Goal: Information Seeking & Learning: Learn about a topic

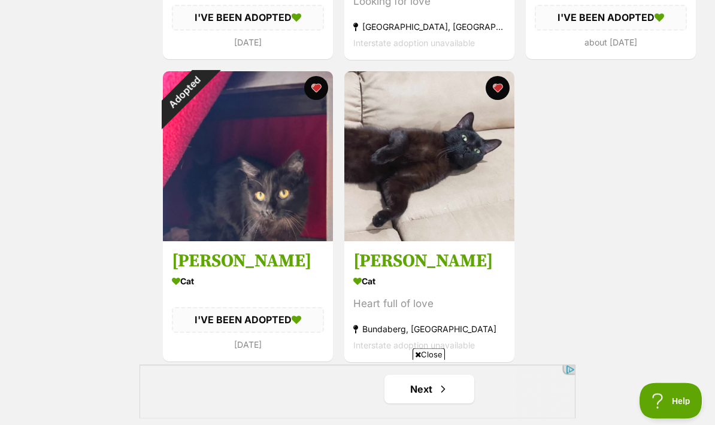
scroll to position [1987, 0]
click at [391, 262] on h3 "Clyde" at bounding box center [429, 261] width 152 height 23
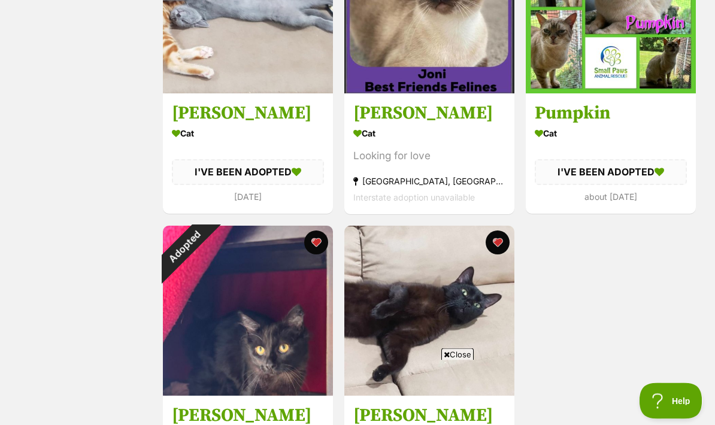
scroll to position [1831, 0]
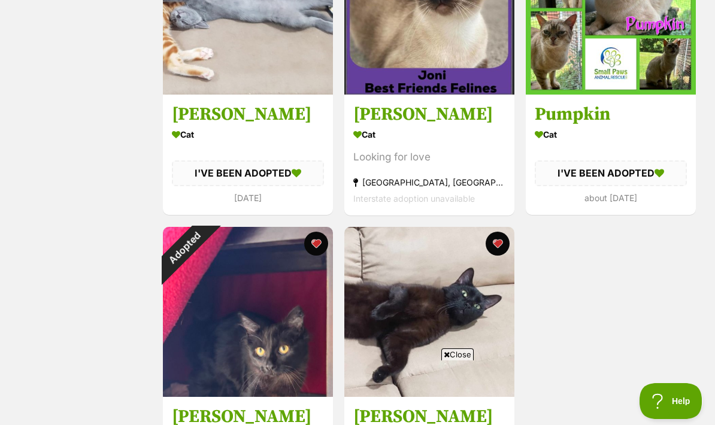
click at [493, 248] on button "favourite" at bounding box center [497, 244] width 24 height 24
click at [315, 242] on button "favourite" at bounding box center [316, 244] width 24 height 24
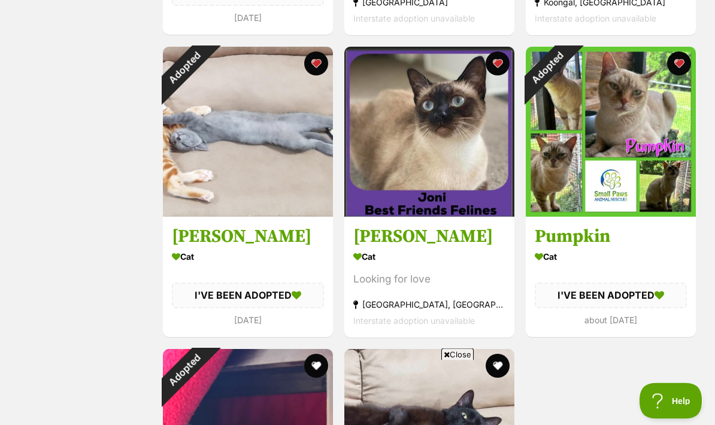
scroll to position [1709, 0]
click at [676, 69] on button "favourite" at bounding box center [679, 63] width 24 height 24
click at [321, 63] on button "favourite" at bounding box center [316, 63] width 24 height 24
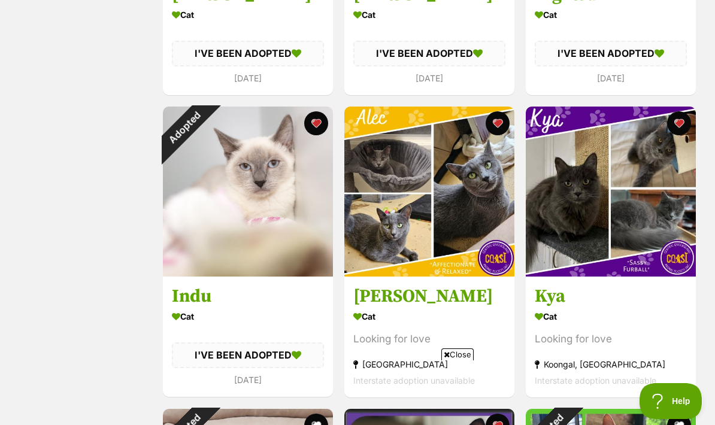
scroll to position [1340, 0]
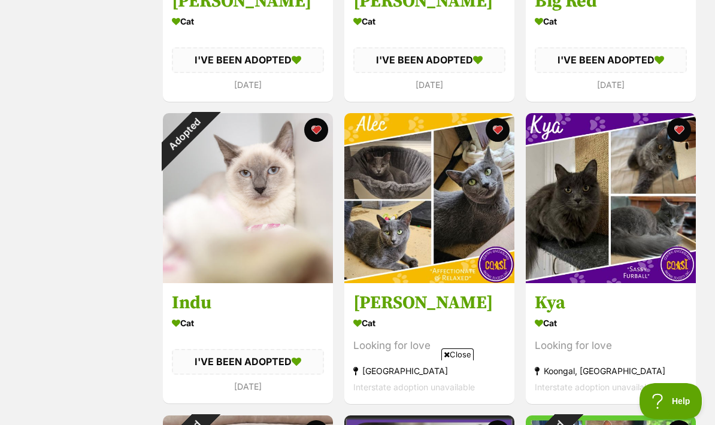
click at [313, 128] on button "favourite" at bounding box center [316, 130] width 24 height 24
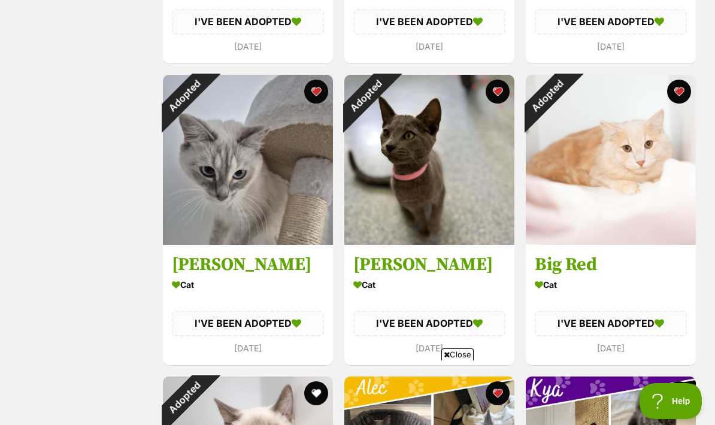
scroll to position [1076, 0]
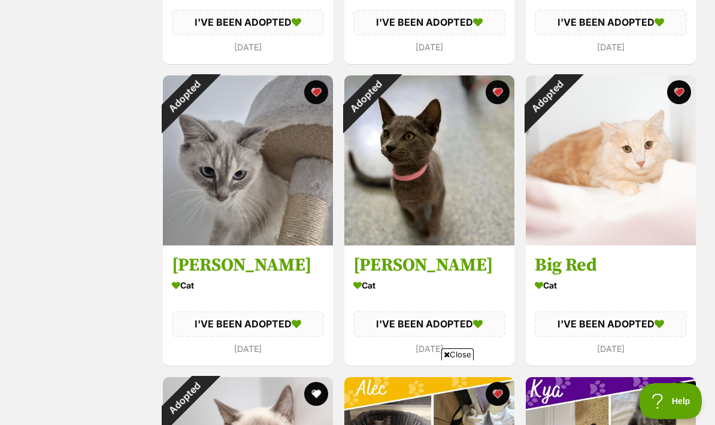
click at [311, 91] on button "favourite" at bounding box center [316, 92] width 24 height 24
click at [496, 92] on button "favourite" at bounding box center [497, 92] width 24 height 24
click at [674, 90] on button "favourite" at bounding box center [679, 92] width 24 height 24
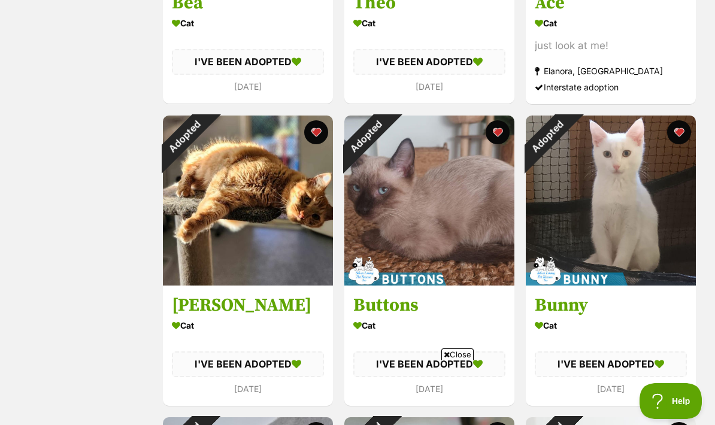
scroll to position [729, 0]
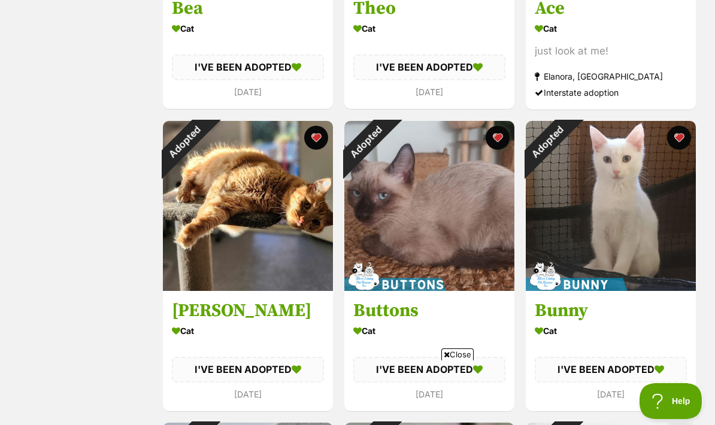
click at [311, 141] on button "favourite" at bounding box center [316, 138] width 24 height 24
click at [502, 140] on button "favourite" at bounding box center [497, 138] width 24 height 24
click at [676, 139] on button "favourite" at bounding box center [679, 138] width 24 height 24
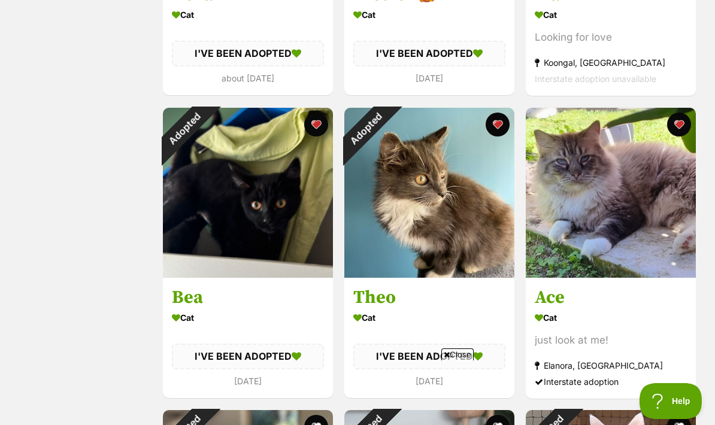
scroll to position [436, 0]
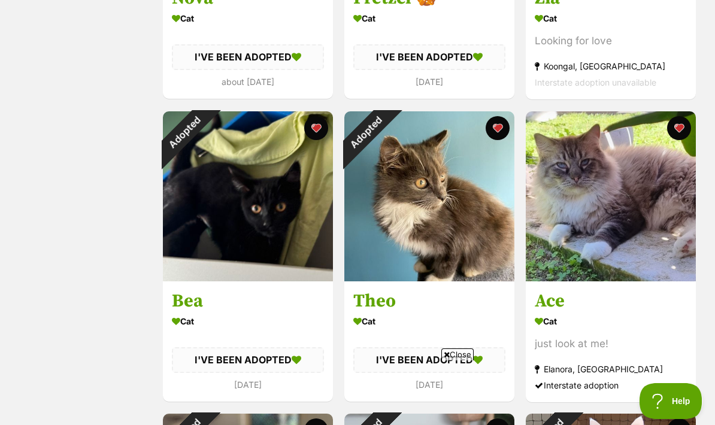
click at [319, 125] on button "favourite" at bounding box center [316, 128] width 24 height 24
click at [493, 125] on button "favourite" at bounding box center [497, 128] width 24 height 24
click at [674, 124] on button "favourite" at bounding box center [679, 128] width 24 height 24
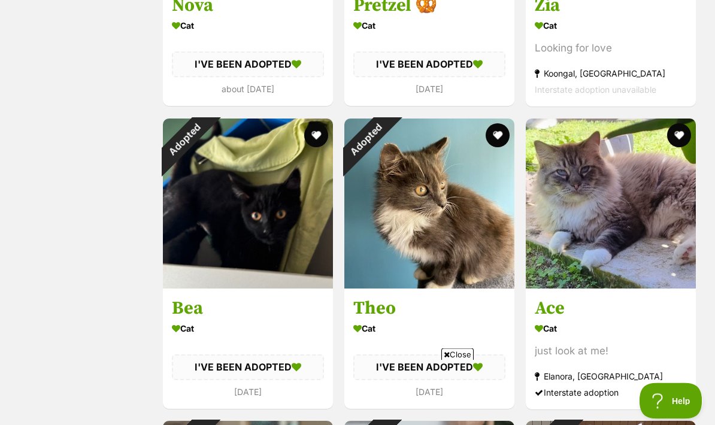
scroll to position [428, 0]
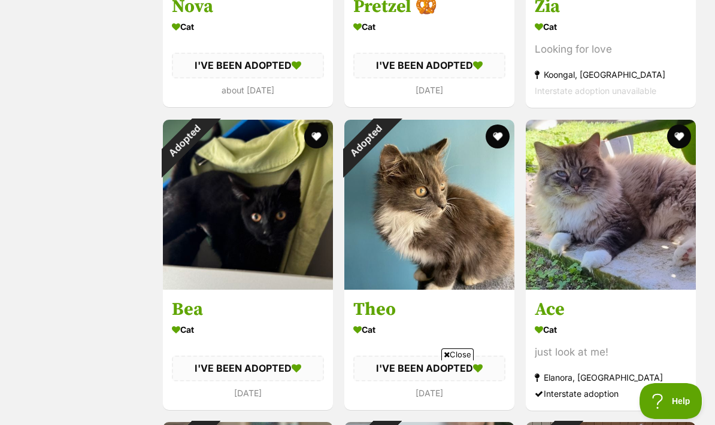
click at [684, 136] on button "favourite" at bounding box center [679, 136] width 24 height 24
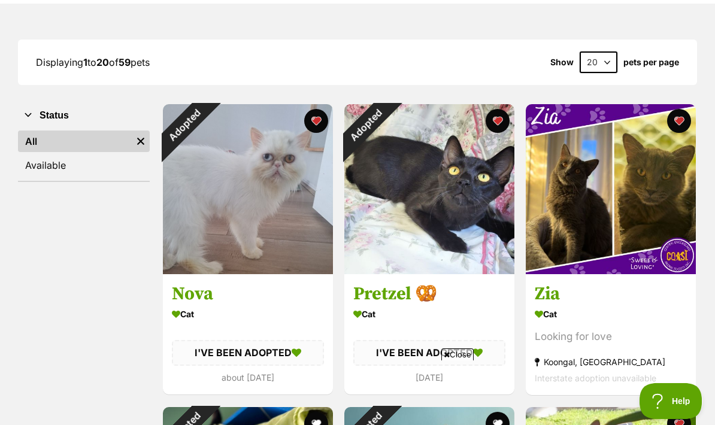
scroll to position [140, 0]
click at [320, 119] on button "favourite" at bounding box center [316, 122] width 24 height 24
click at [493, 123] on button "favourite" at bounding box center [497, 121] width 24 height 24
click at [678, 117] on button "favourite" at bounding box center [679, 121] width 24 height 24
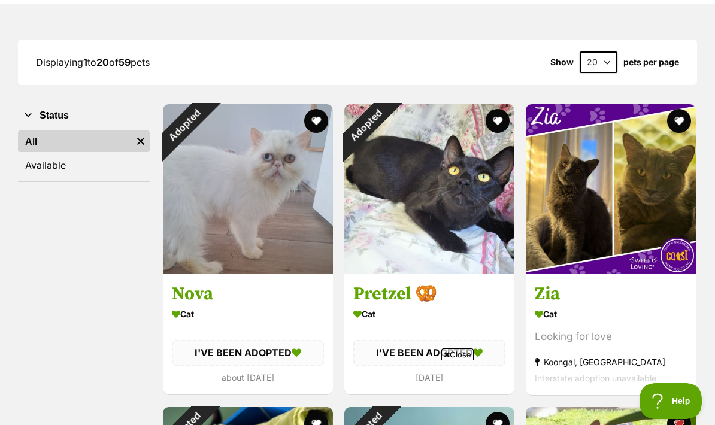
click at [63, 163] on link "Available" at bounding box center [84, 165] width 132 height 22
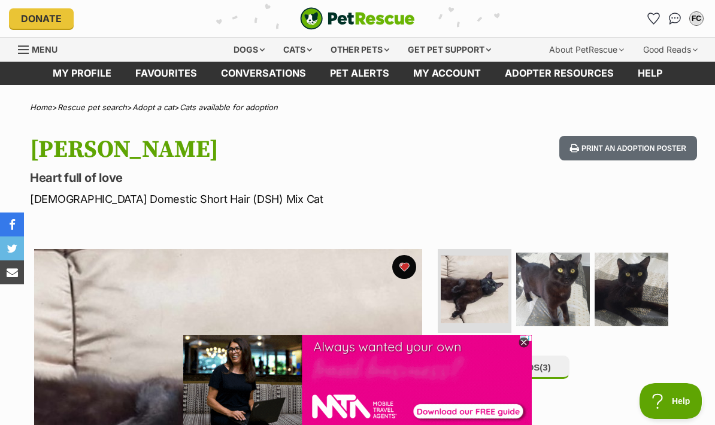
scroll to position [7, 0]
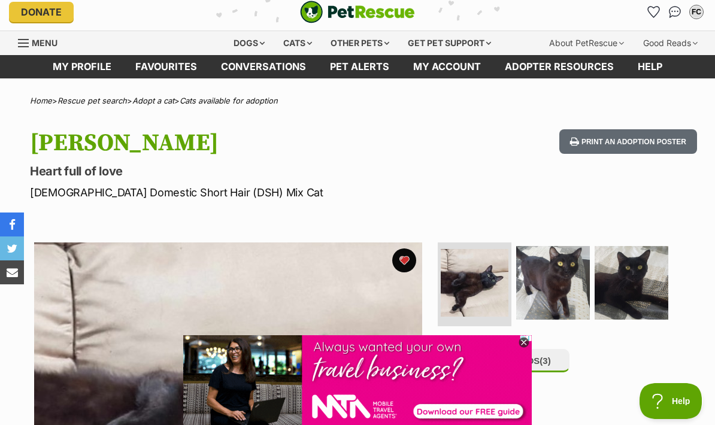
click at [408, 259] on button "favourite" at bounding box center [404, 260] width 24 height 24
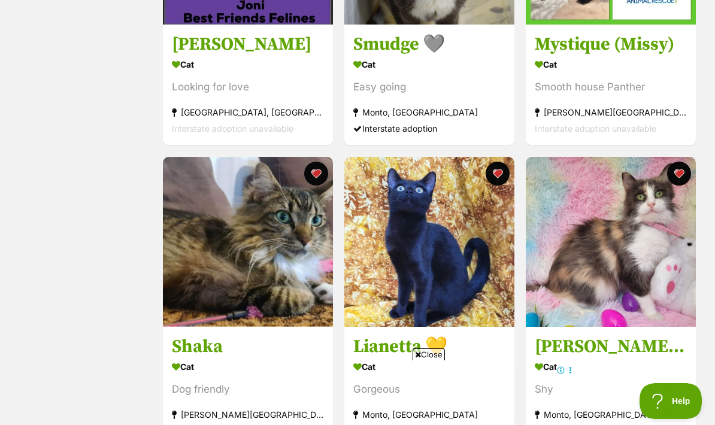
scroll to position [691, 0]
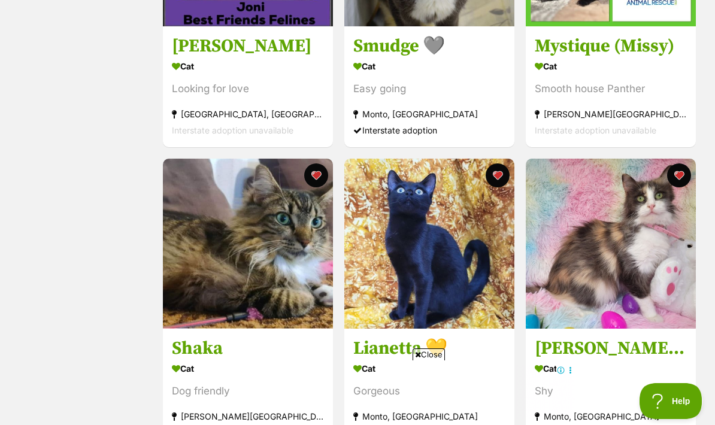
click at [263, 263] on img at bounding box center [248, 244] width 170 height 170
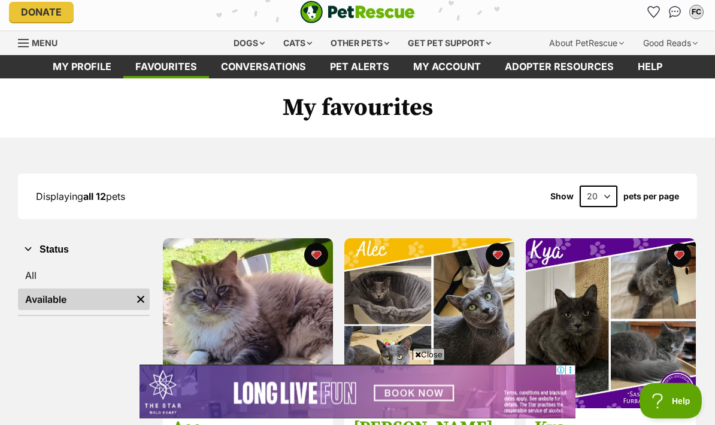
scroll to position [0, 0]
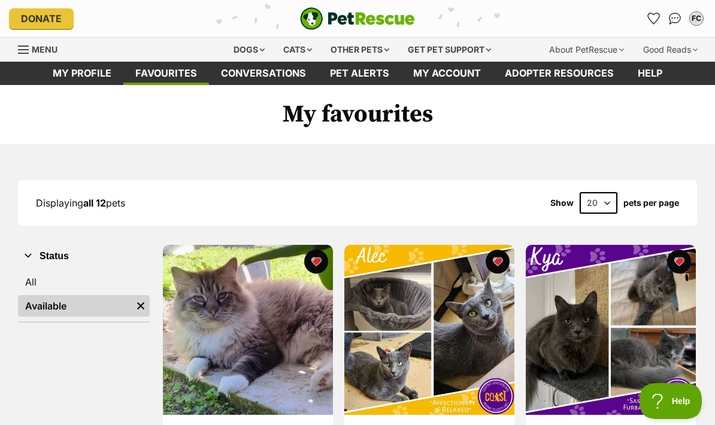
click at [296, 50] on div "Cats" at bounding box center [297, 50] width 45 height 24
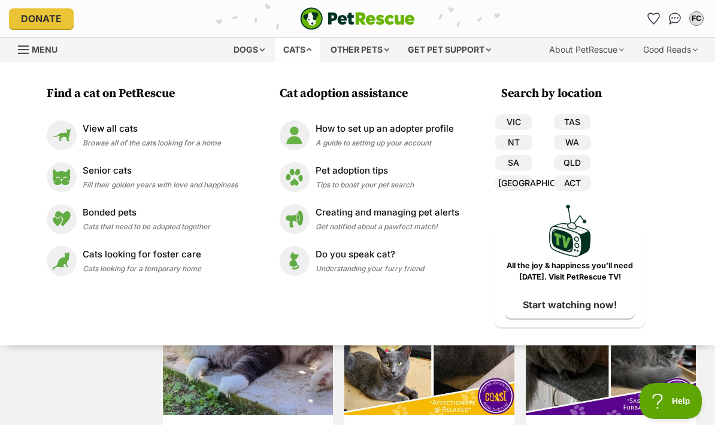
click at [122, 139] on span "Browse all of the cats looking for a home" at bounding box center [152, 142] width 138 height 9
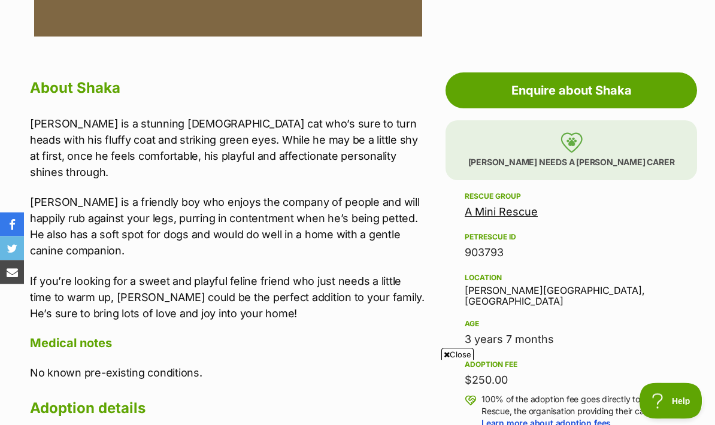
scroll to position [601, 0]
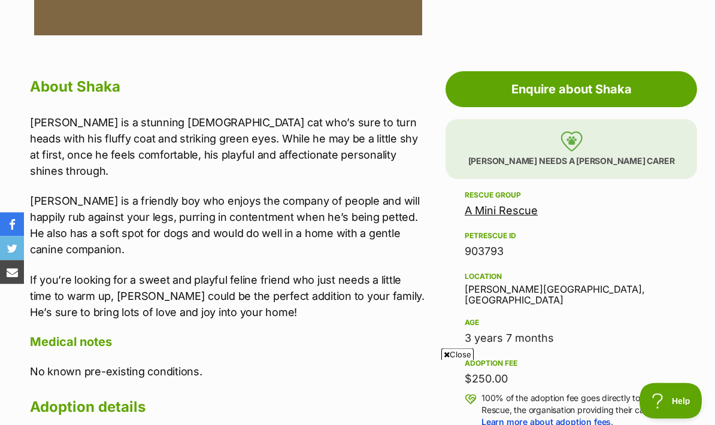
click at [517, 287] on div "Location Godwin Beach, QLD" at bounding box center [570, 288] width 213 height 37
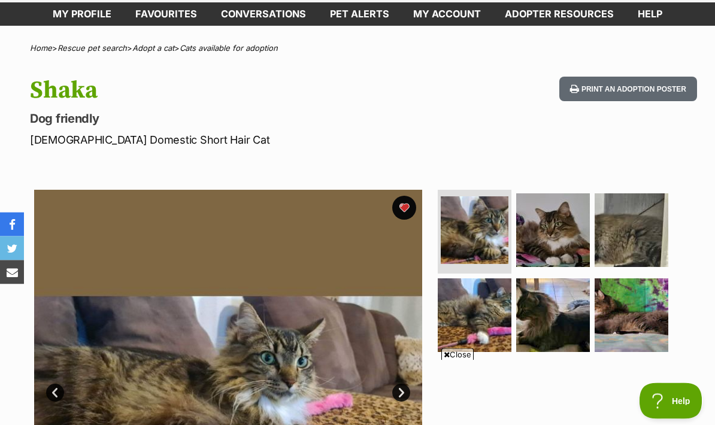
scroll to position [0, 0]
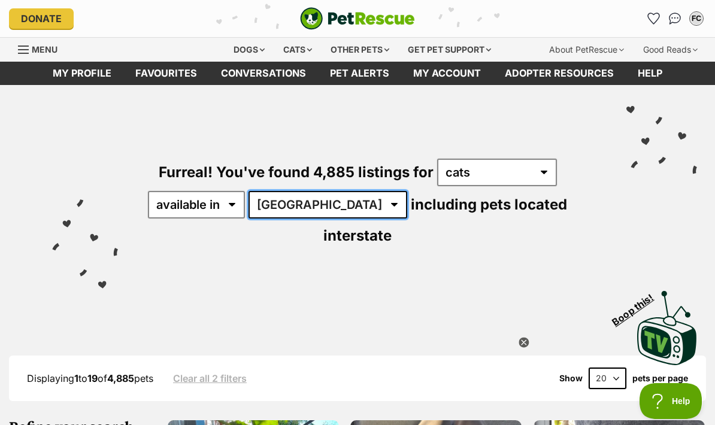
click at [329, 204] on select "[GEOGRAPHIC_DATA] [GEOGRAPHIC_DATA] [GEOGRAPHIC_DATA] [GEOGRAPHIC_DATA] [GEOGRA…" at bounding box center [327, 205] width 159 height 28
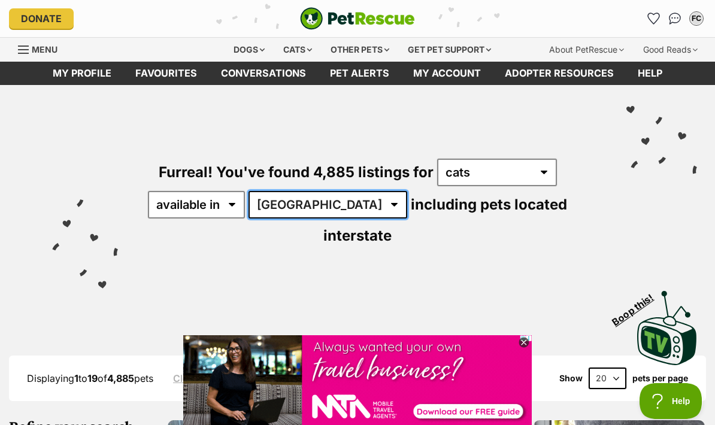
select select "QLD"
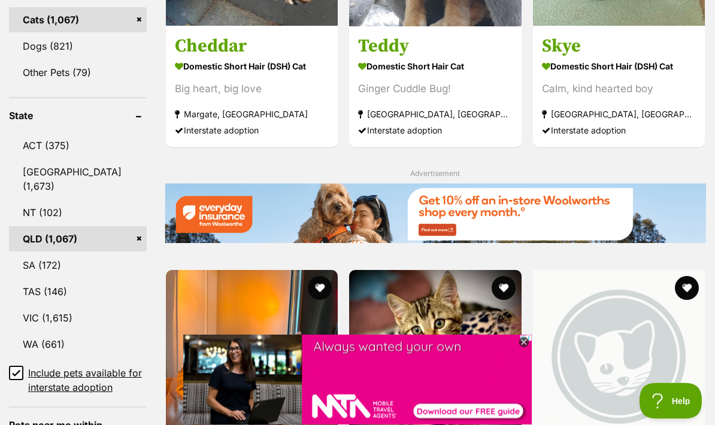
scroll to position [566, 0]
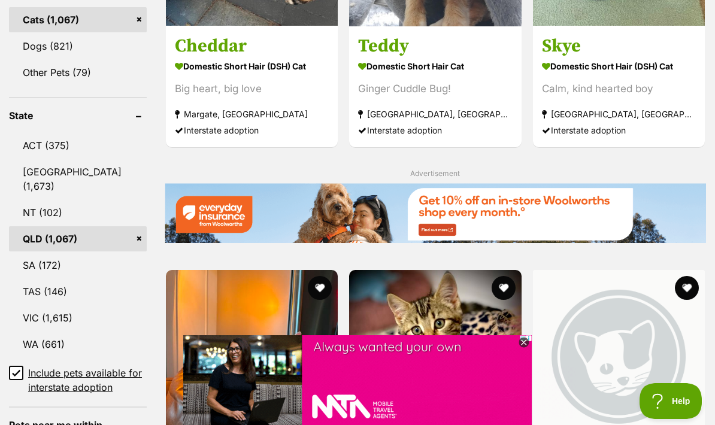
click at [19, 366] on input "Include pets available for interstate adoption" at bounding box center [16, 373] width 14 height 14
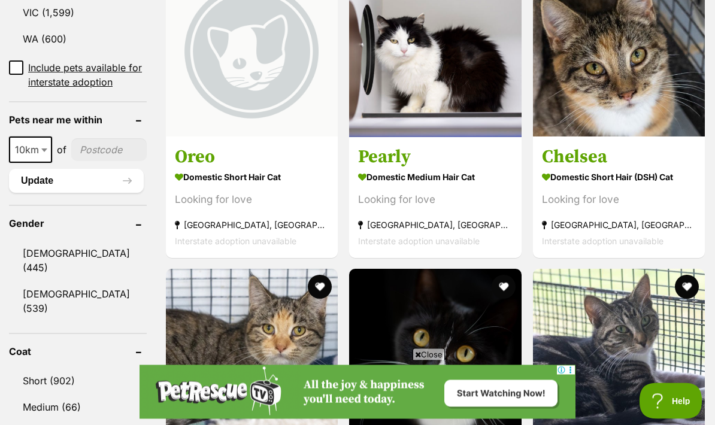
scroll to position [843, 0]
click at [45, 162] on span at bounding box center [46, 149] width 12 height 26
select select "250"
click at [95, 161] on input"] "postcode" at bounding box center [113, 149] width 68 height 23
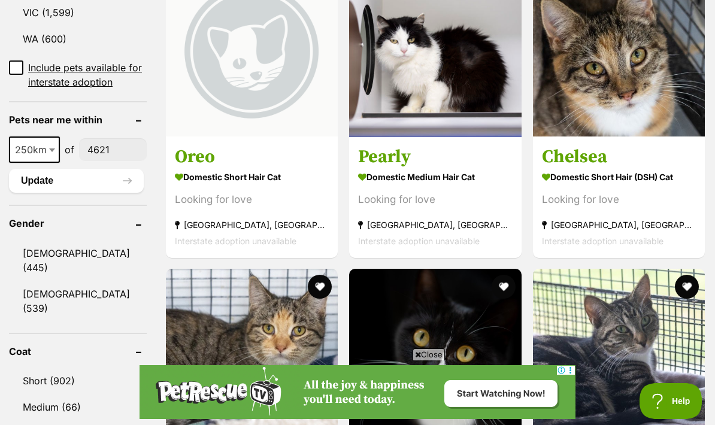
type input"] "4621"
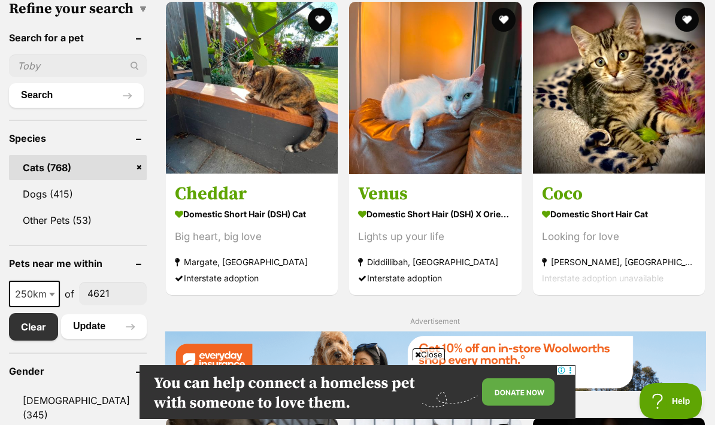
click at [266, 151] on img at bounding box center [252, 88] width 172 height 172
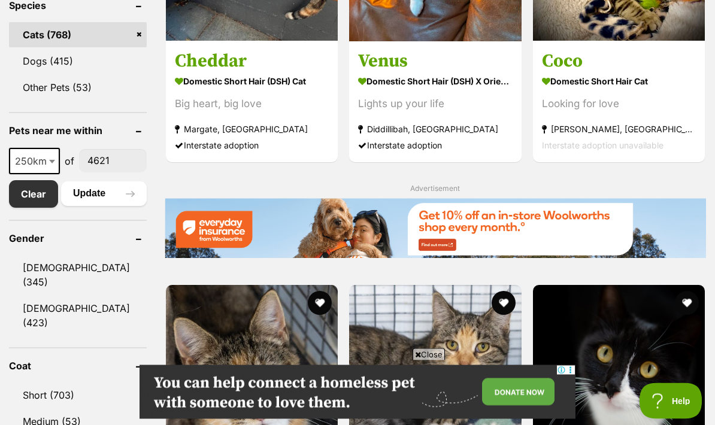
scroll to position [523, 0]
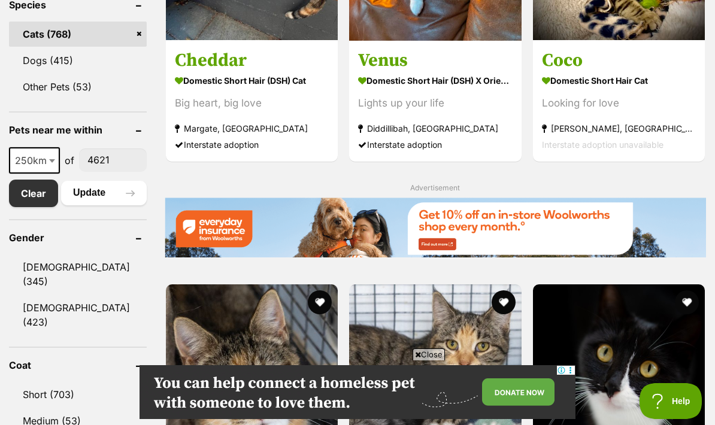
click at [47, 284] on link "[DEMOGRAPHIC_DATA] (345)" at bounding box center [78, 274] width 138 height 40
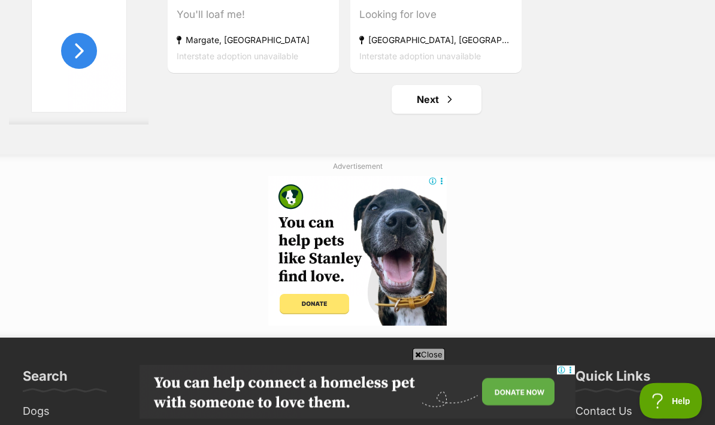
scroll to position [2545, 0]
click at [428, 114] on link "Next" at bounding box center [436, 99] width 90 height 29
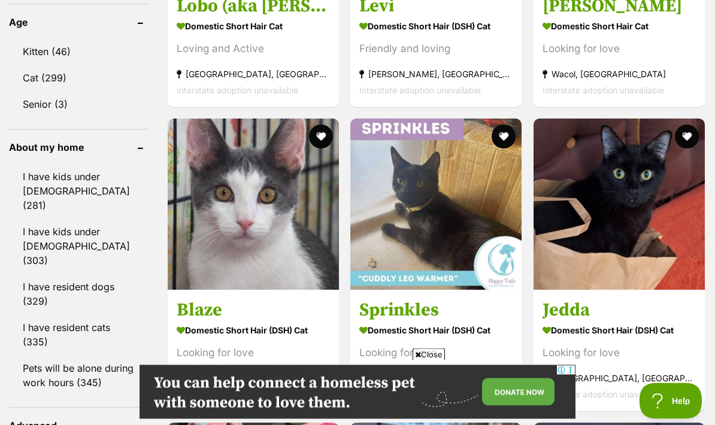
scroll to position [993, 0]
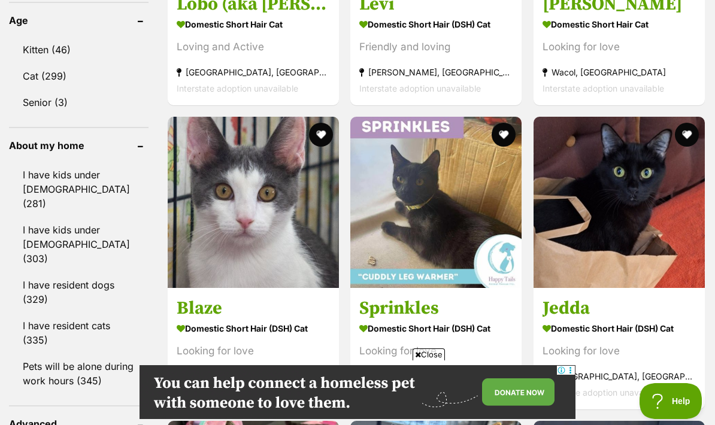
click at [699, 390] on link "Jedda Domestic Short Hair (DSH) Cat Looking for love Bribie Island, QLD Interst…" at bounding box center [618, 349] width 171 height 122
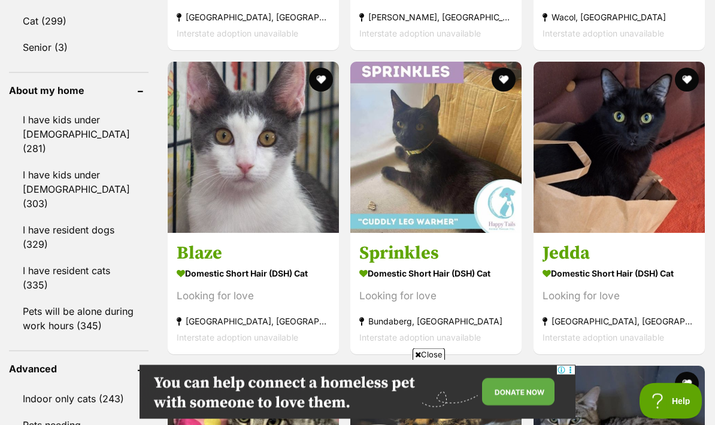
scroll to position [1048, 0]
click at [435, 198] on img at bounding box center [435, 147] width 171 height 171
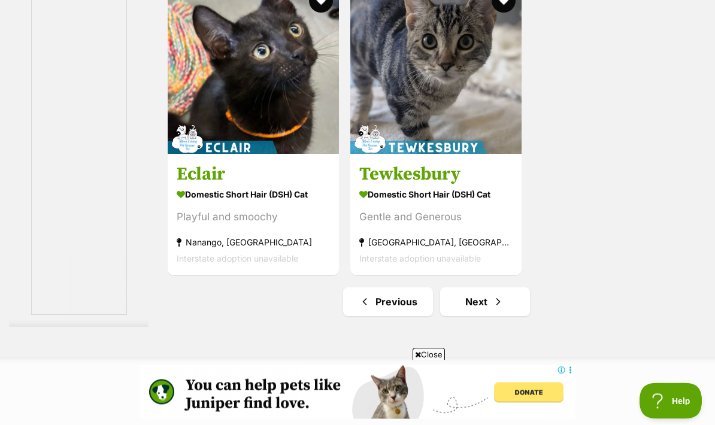
scroll to position [2343, 0]
click at [492, 309] on span "Next page" at bounding box center [498, 301] width 12 height 14
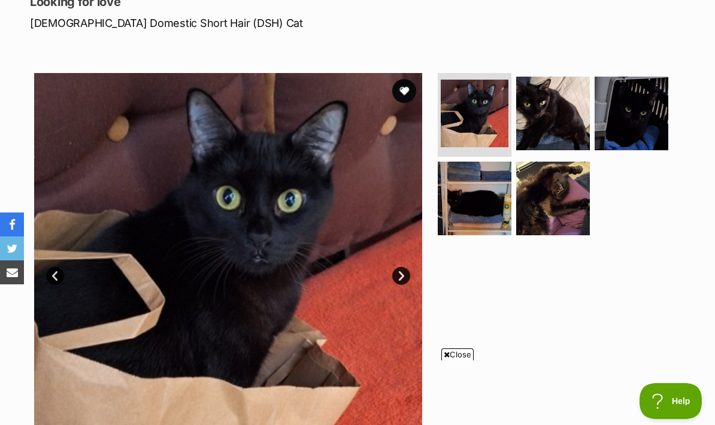
scroll to position [108, 0]
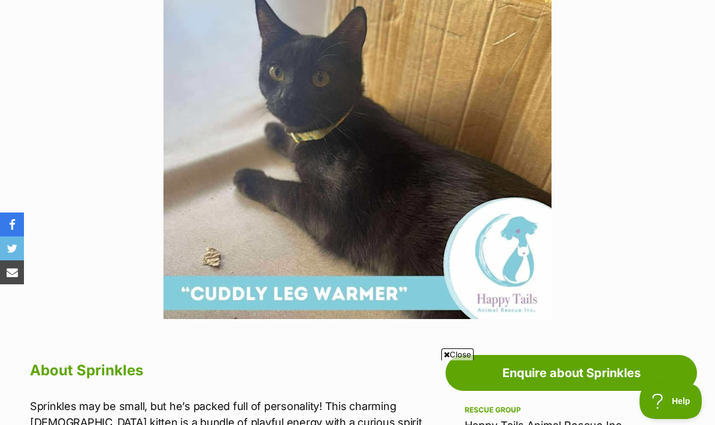
scroll to position [316, 0]
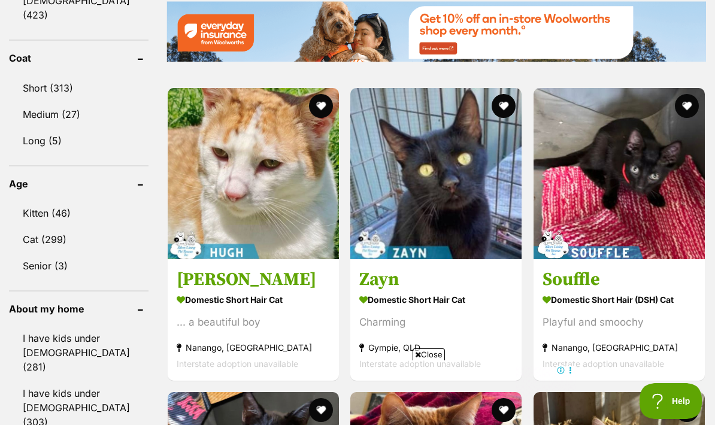
click at [591, 228] on img at bounding box center [618, 173] width 171 height 171
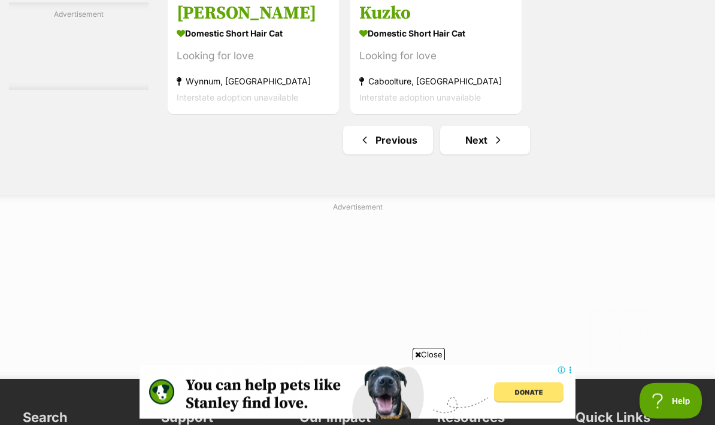
scroll to position [2616, 0]
click at [471, 154] on link "Next" at bounding box center [485, 139] width 90 height 29
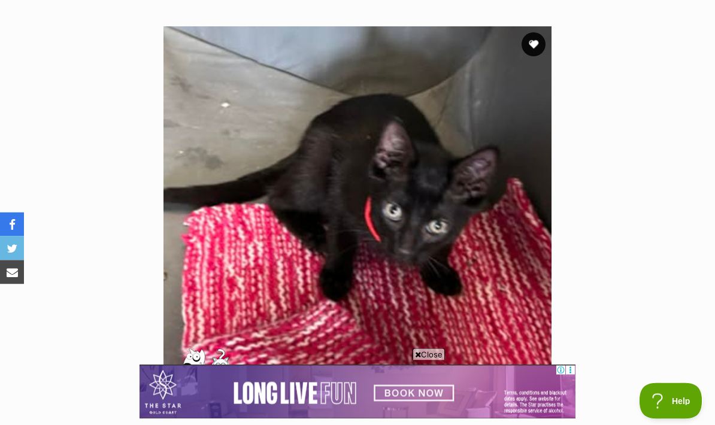
scroll to position [214, 0]
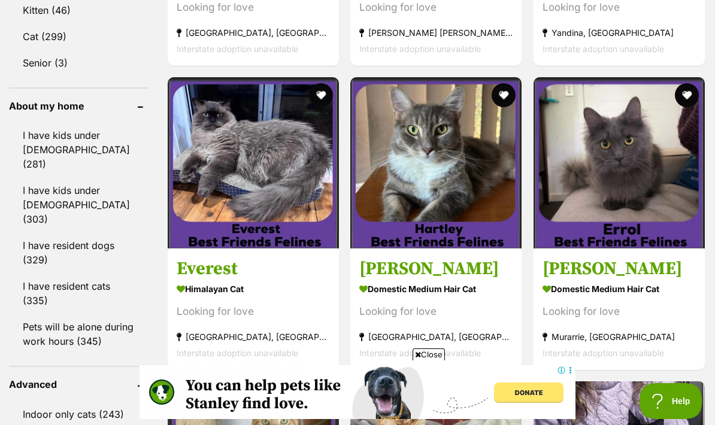
click at [244, 212] on img at bounding box center [253, 162] width 171 height 171
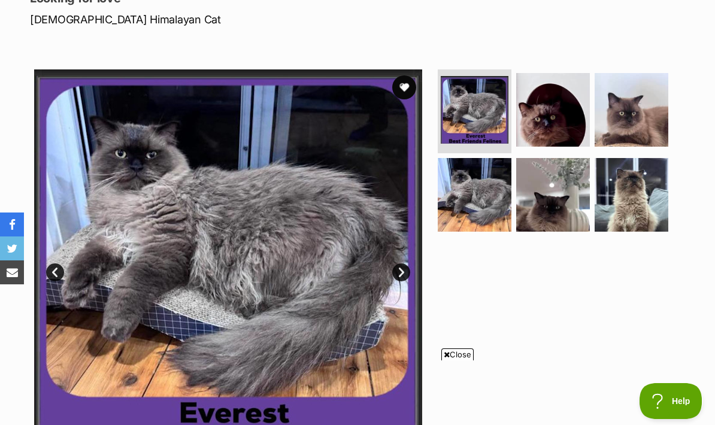
scroll to position [177, 0]
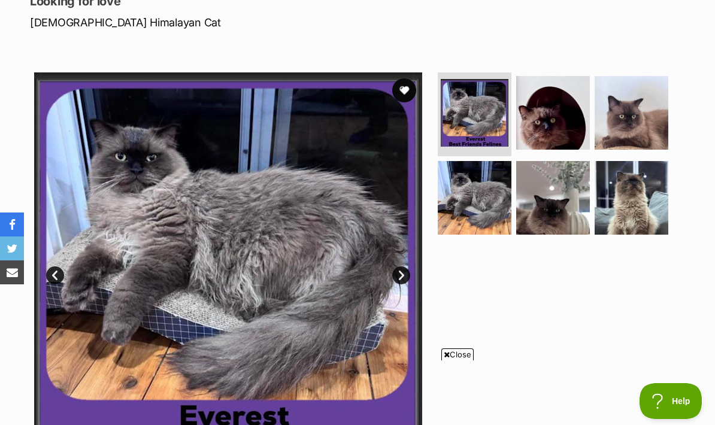
click at [406, 277] on link "Next" at bounding box center [401, 275] width 18 height 18
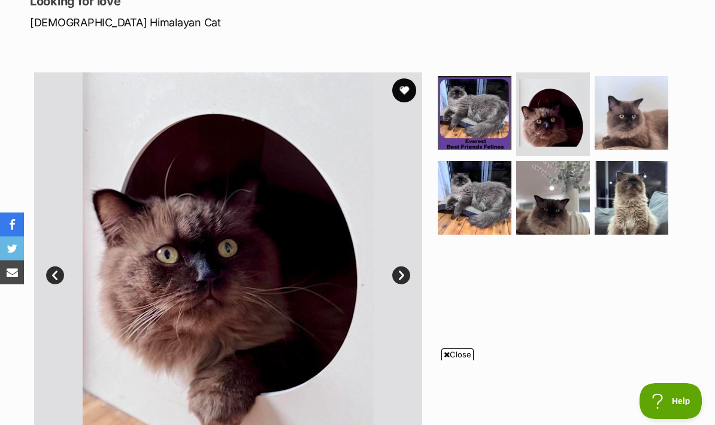
click at [407, 277] on link "Next" at bounding box center [401, 275] width 18 height 18
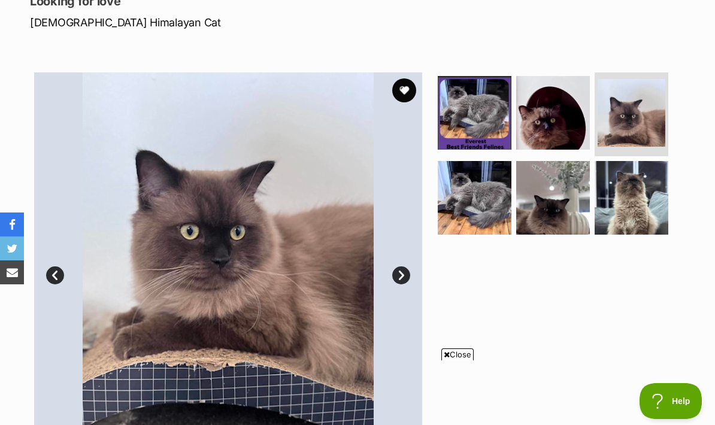
click at [402, 272] on link "Next" at bounding box center [401, 275] width 18 height 18
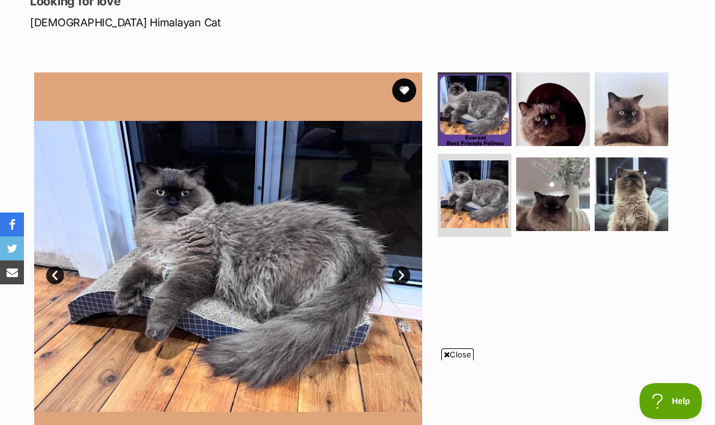
click at [405, 271] on link "Next" at bounding box center [401, 275] width 18 height 18
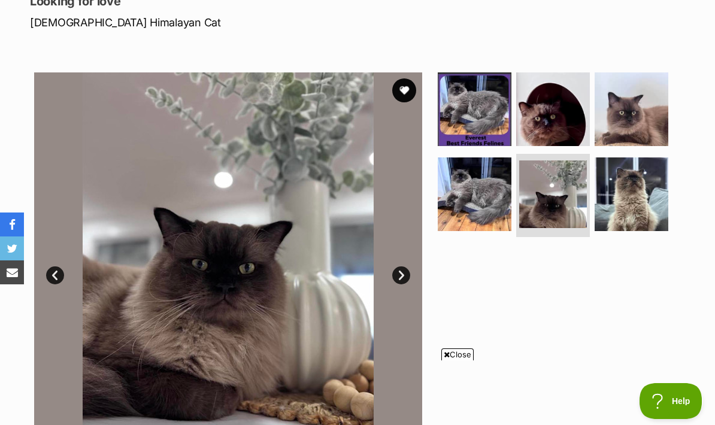
click at [404, 272] on link "Next" at bounding box center [401, 275] width 18 height 18
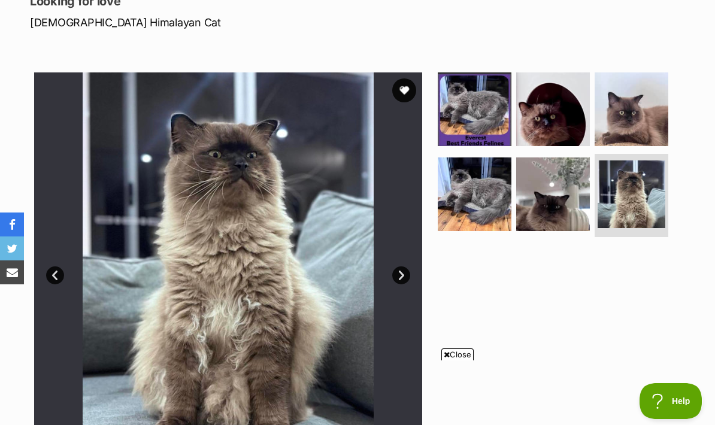
click at [402, 274] on link "Next" at bounding box center [401, 275] width 18 height 18
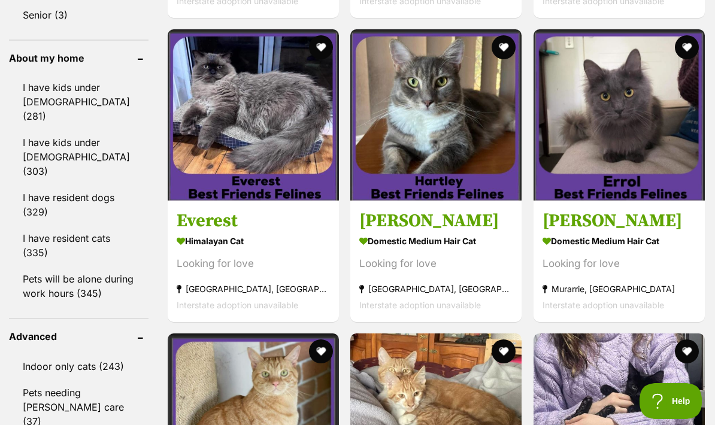
click at [611, 198] on img at bounding box center [618, 114] width 171 height 171
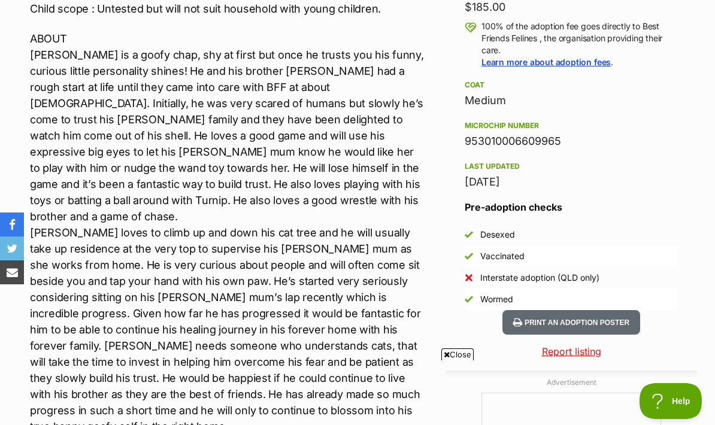
scroll to position [936, 0]
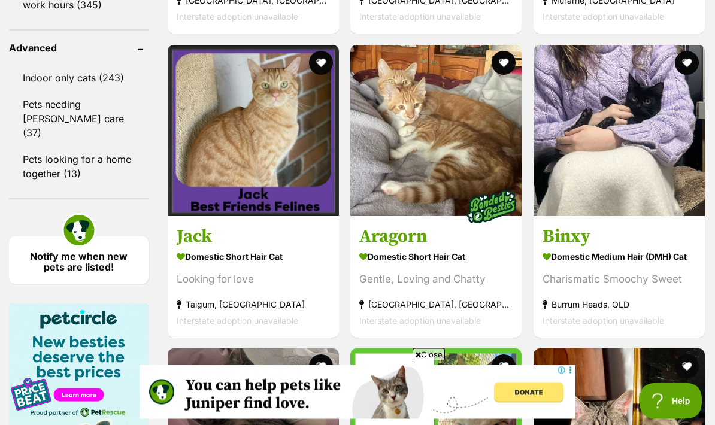
scroll to position [1369, 0]
click at [613, 209] on img at bounding box center [618, 130] width 171 height 171
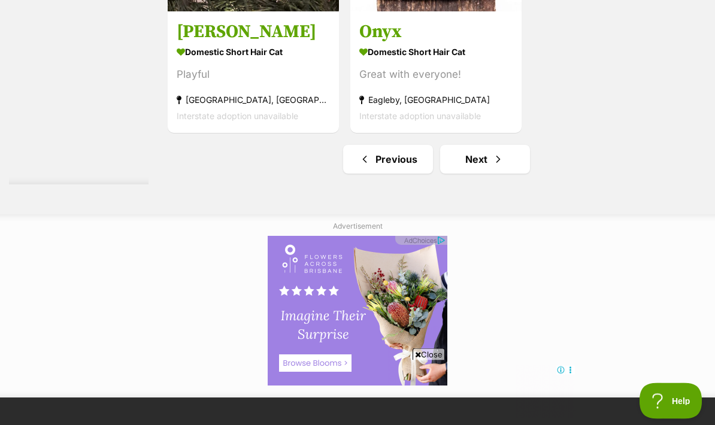
scroll to position [2491, 0]
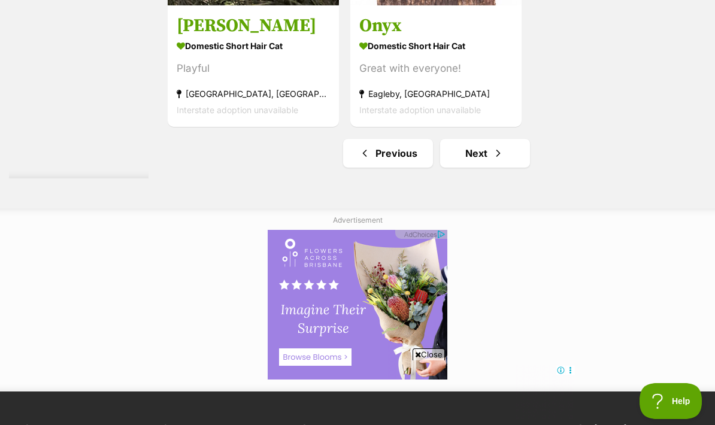
click at [478, 168] on link "Next" at bounding box center [485, 153] width 90 height 29
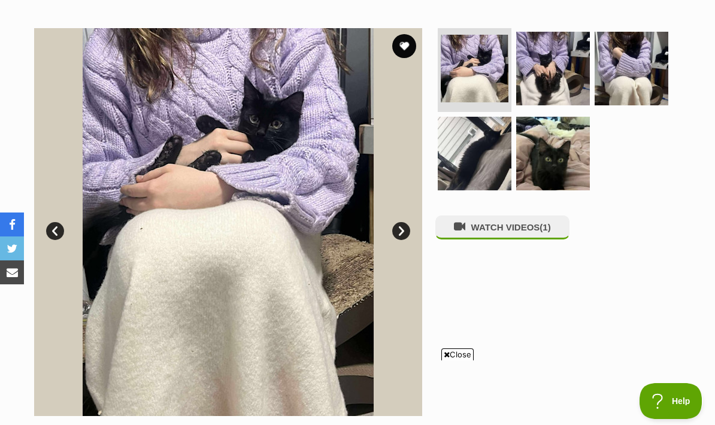
scroll to position [225, 0]
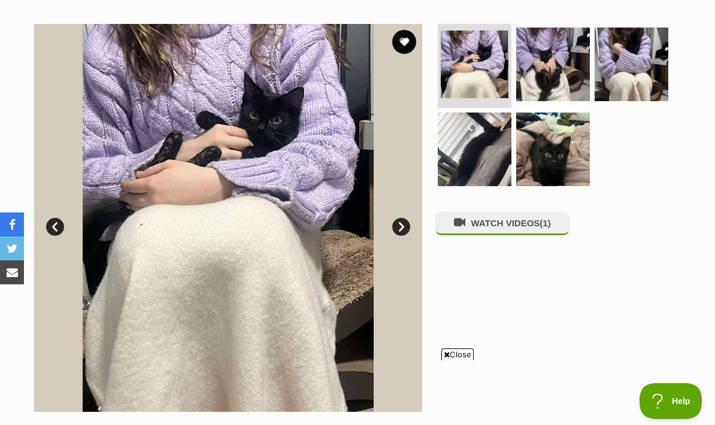
click at [408, 224] on link "Next" at bounding box center [401, 227] width 18 height 18
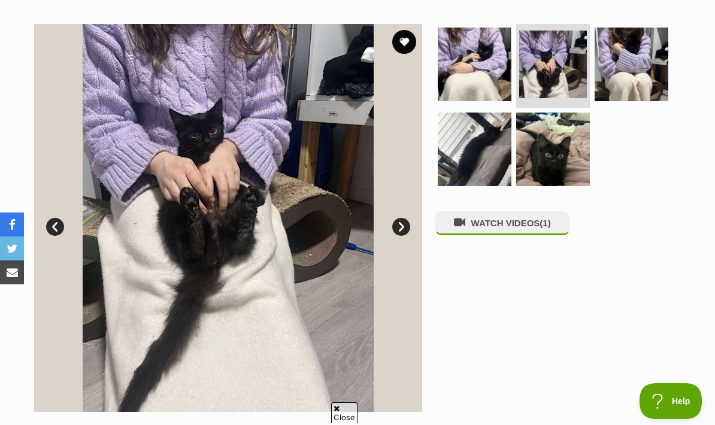
click at [403, 221] on link "Next" at bounding box center [401, 227] width 18 height 18
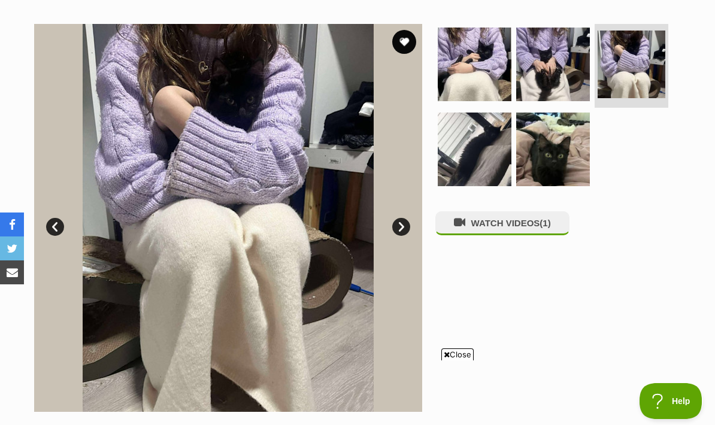
click at [402, 221] on link "Next" at bounding box center [401, 227] width 18 height 18
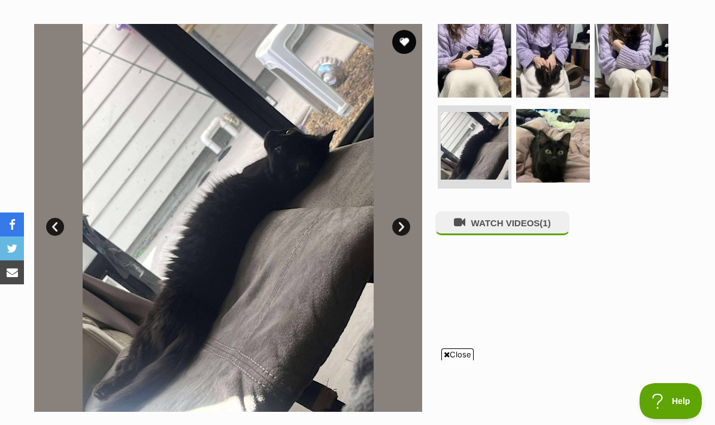
scroll to position [0, 0]
click at [403, 227] on link "Next" at bounding box center [401, 227] width 18 height 18
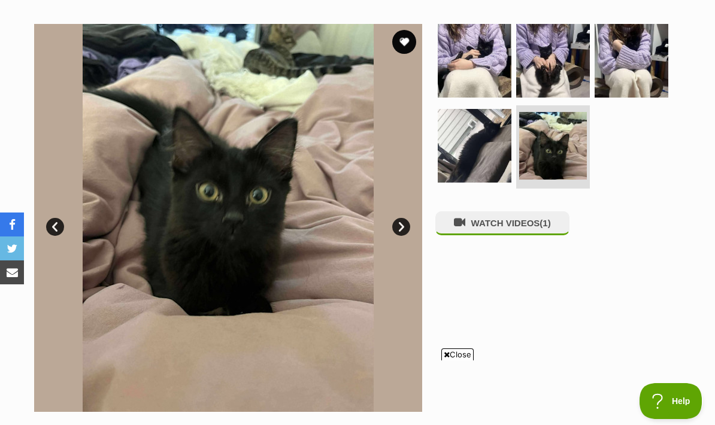
click at [408, 220] on img at bounding box center [228, 218] width 388 height 388
click at [398, 223] on link "Next" at bounding box center [401, 227] width 18 height 18
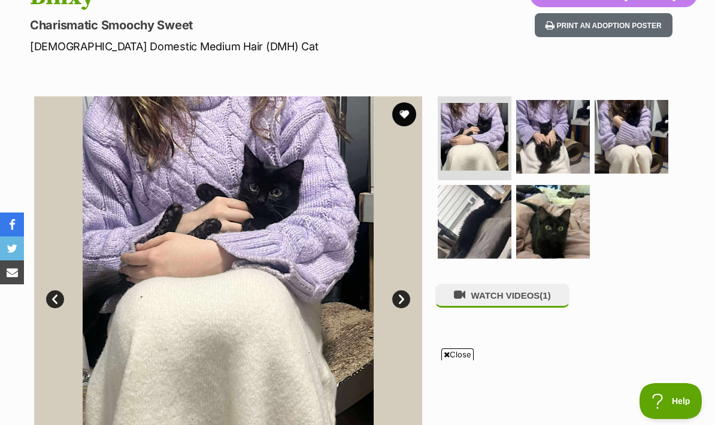
scroll to position [152, 0]
click at [530, 290] on button "WATCH VIDEOS (1)" at bounding box center [502, 295] width 134 height 23
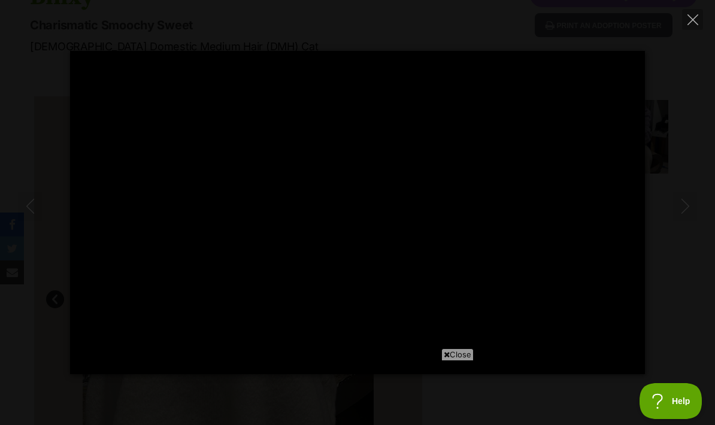
scroll to position [0, 0]
type input "100"
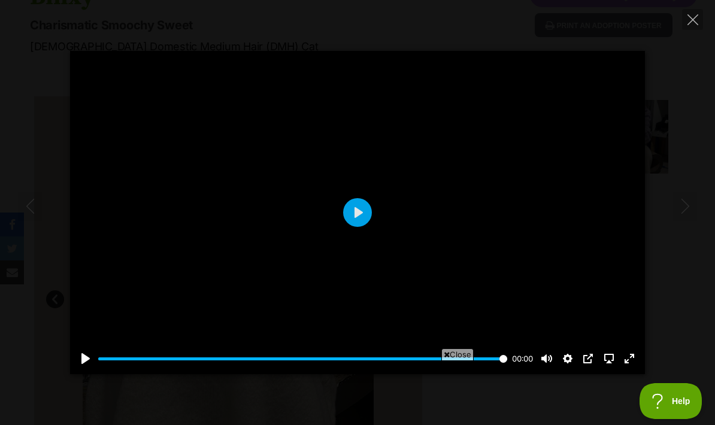
click at [690, 20] on icon "Close" at bounding box center [692, 19] width 11 height 11
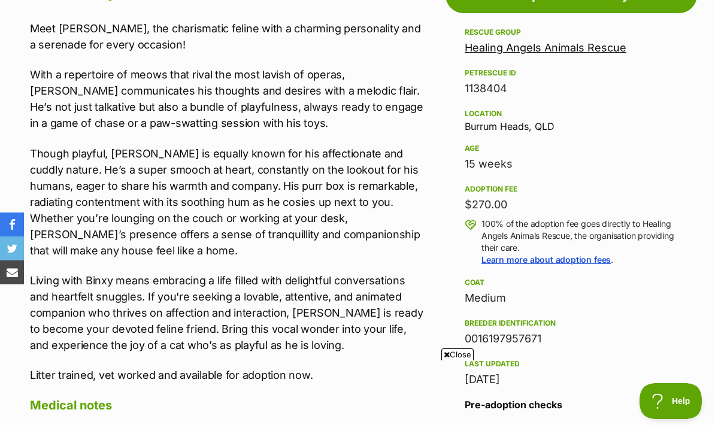
click at [558, 48] on link "Healing Angels Animals Rescue" at bounding box center [545, 47] width 162 height 13
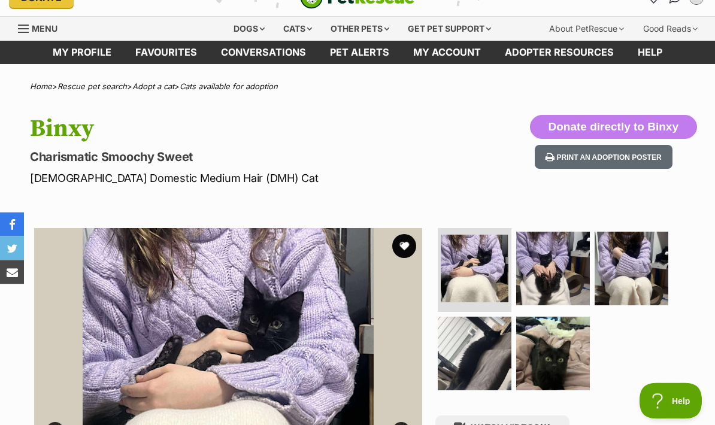
scroll to position [21, 0]
click at [408, 247] on button "favourite" at bounding box center [404, 246] width 24 height 24
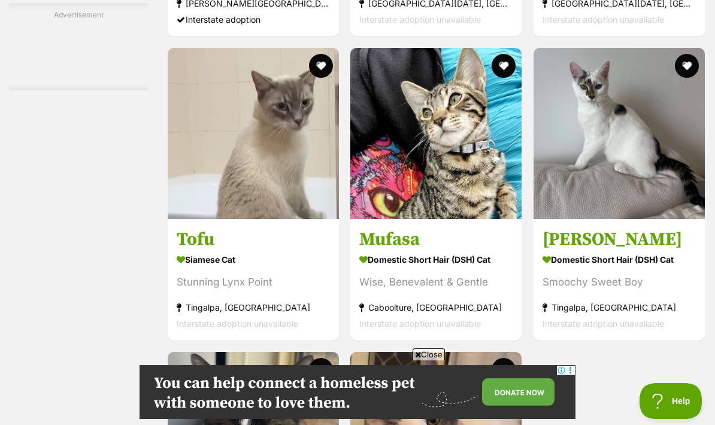
click at [267, 219] on img at bounding box center [253, 133] width 171 height 171
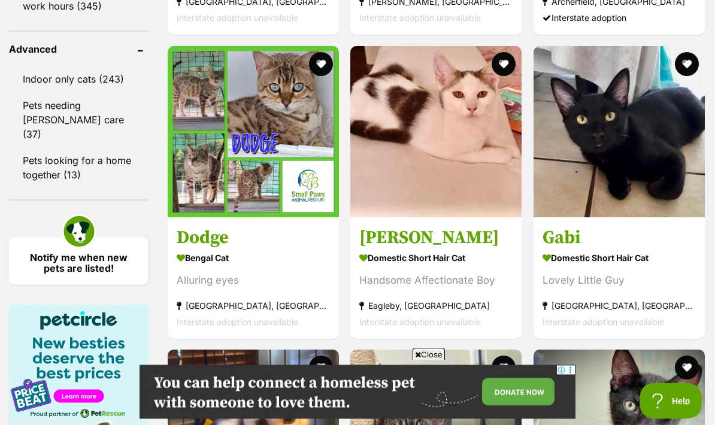
scroll to position [1369, 0]
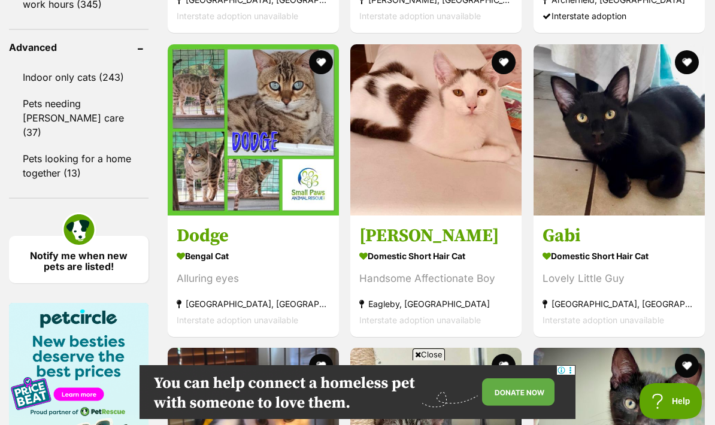
click at [246, 215] on img at bounding box center [253, 129] width 171 height 171
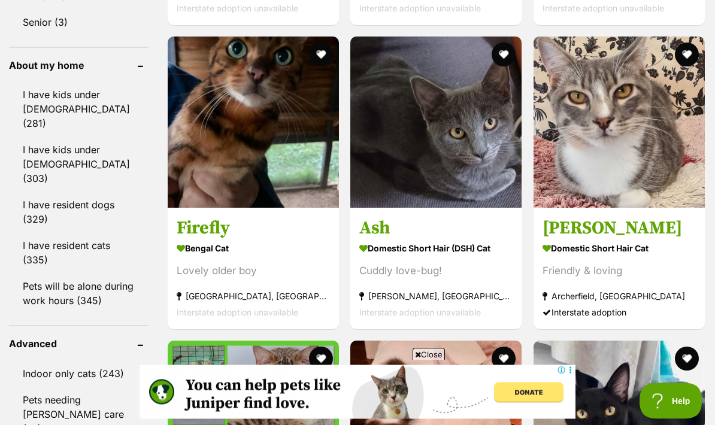
scroll to position [1073, 0]
click at [440, 208] on img at bounding box center [435, 122] width 171 height 171
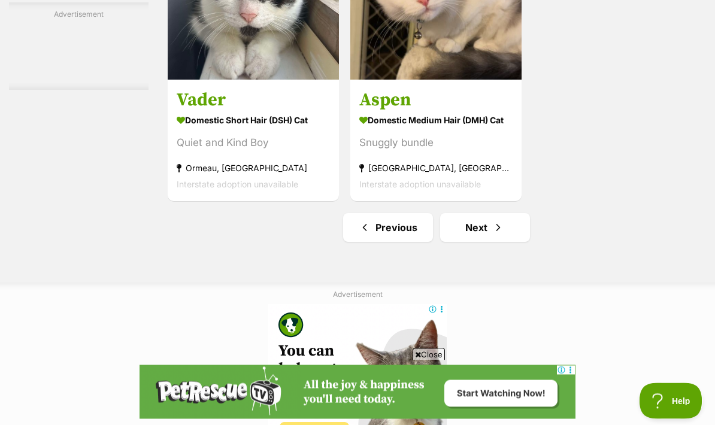
scroll to position [2417, 0]
click at [469, 242] on link "Next" at bounding box center [485, 227] width 90 height 29
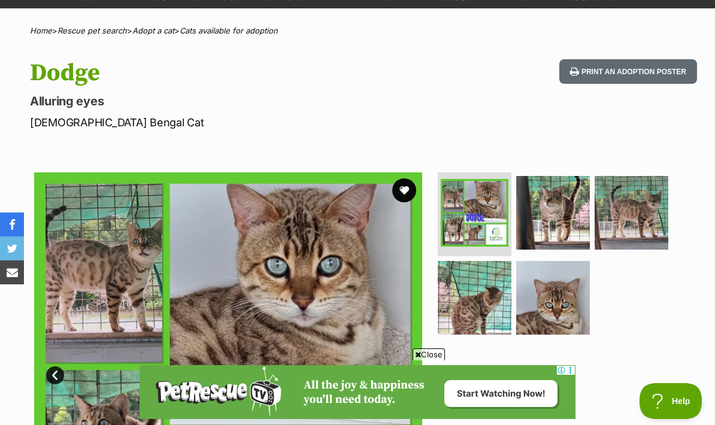
scroll to position [76, 0]
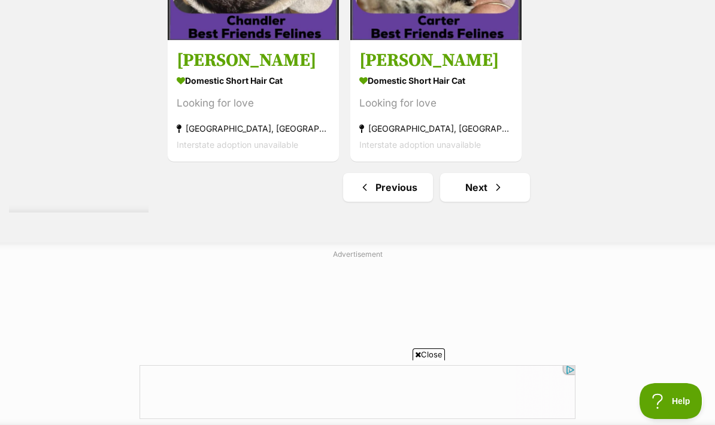
click at [477, 202] on link "Next" at bounding box center [485, 187] width 90 height 29
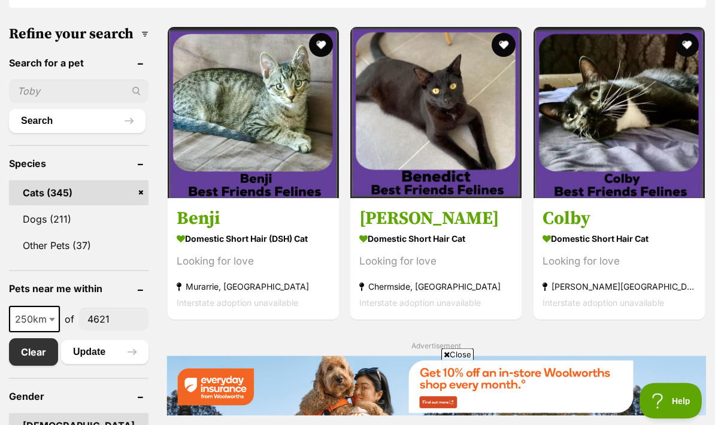
scroll to position [364, 0]
click at [409, 220] on h3 "Benedict" at bounding box center [435, 218] width 153 height 23
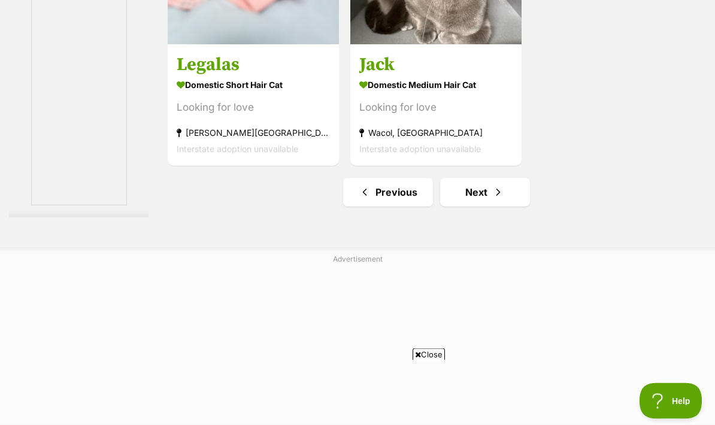
scroll to position [2466, 0]
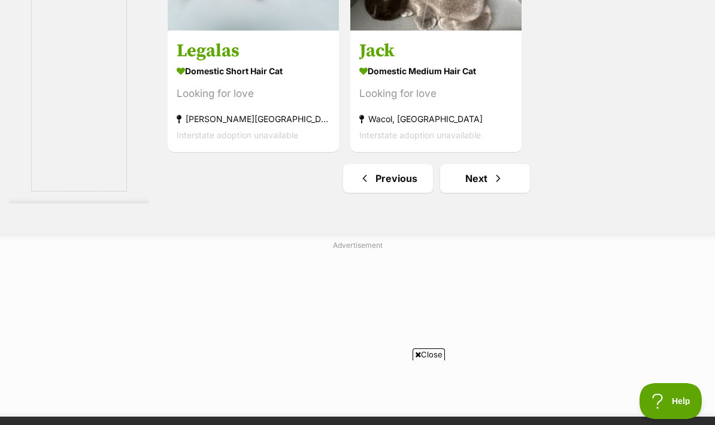
click at [476, 193] on link "Next" at bounding box center [485, 178] width 90 height 29
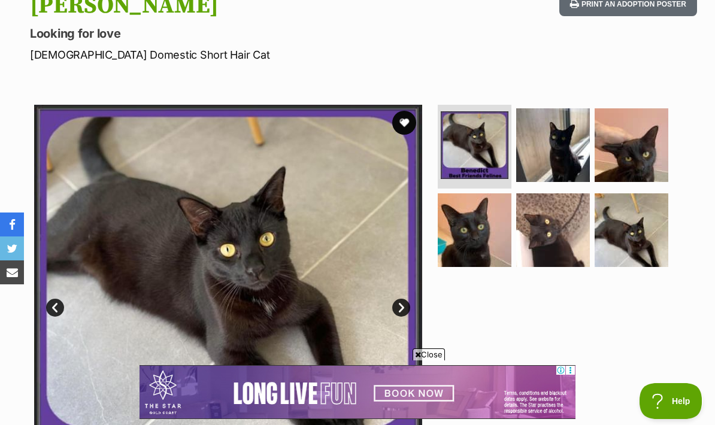
scroll to position [130, 0]
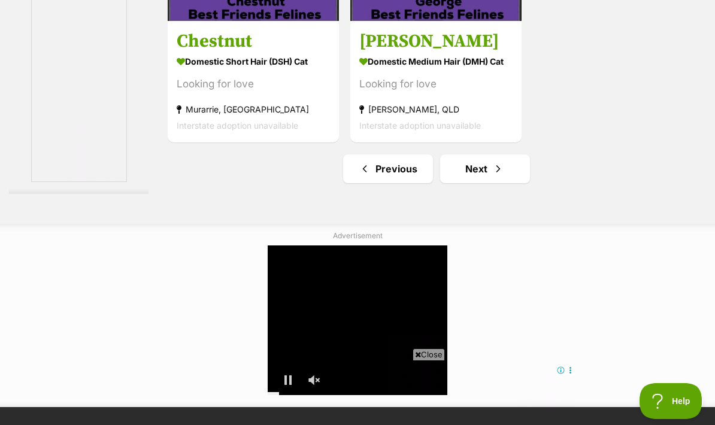
click at [470, 183] on link "Next" at bounding box center [485, 168] width 90 height 29
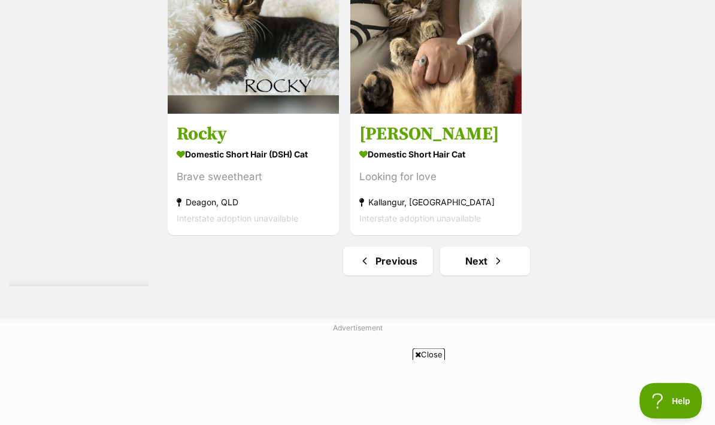
scroll to position [2495, 0]
click at [480, 275] on link "Next" at bounding box center [485, 261] width 90 height 29
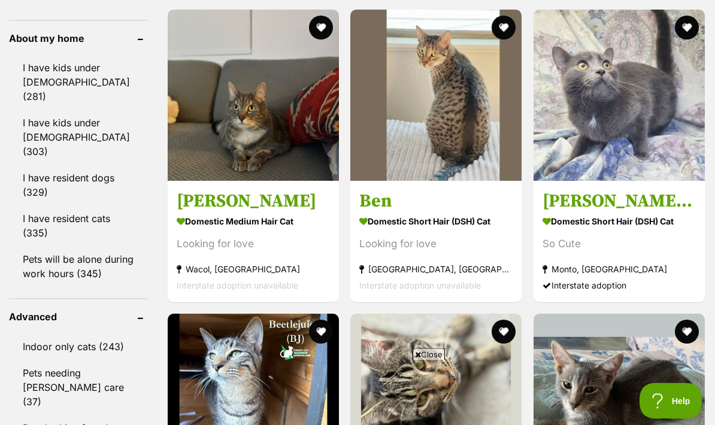
scroll to position [1100, 0]
click at [593, 212] on h3 "[PERSON_NAME] 🩶🩶🩶" at bounding box center [618, 201] width 153 height 23
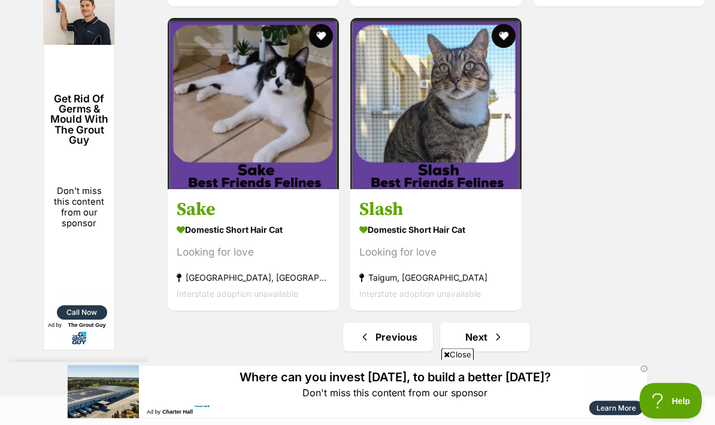
scroll to position [2308, 0]
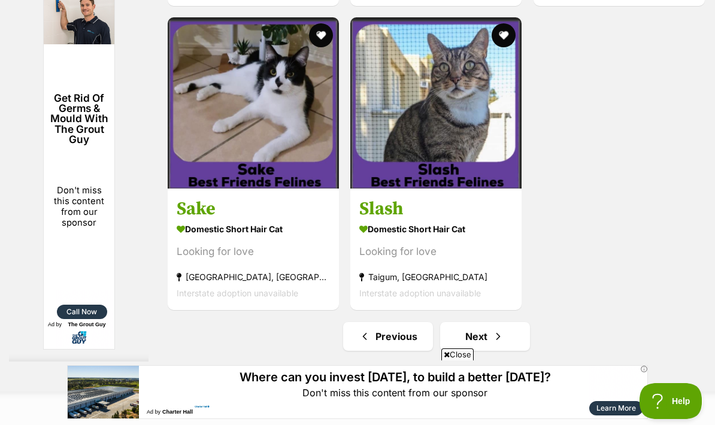
click at [468, 351] on link "Next" at bounding box center [485, 336] width 90 height 29
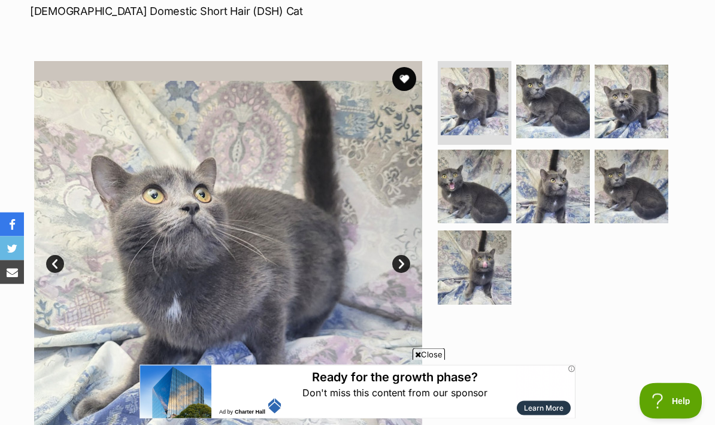
scroll to position [198, 0]
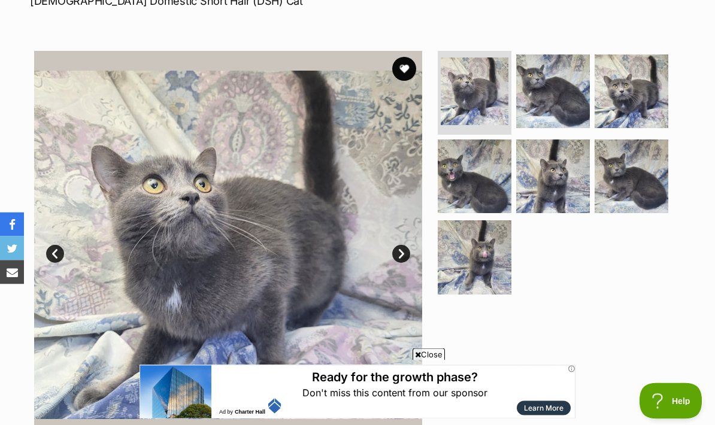
click at [408, 253] on link "Next" at bounding box center [401, 254] width 18 height 18
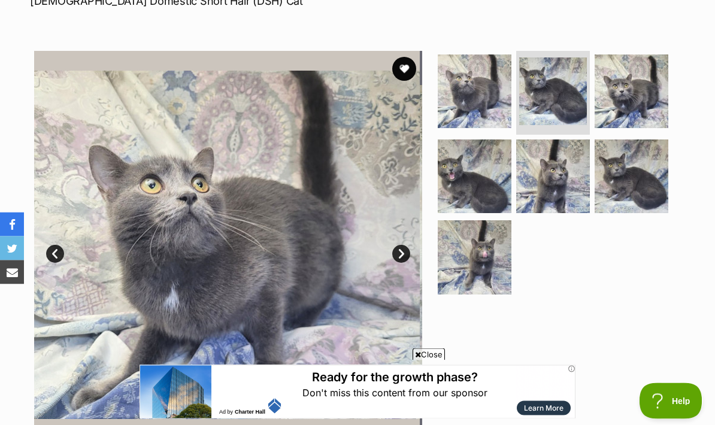
scroll to position [198, 0]
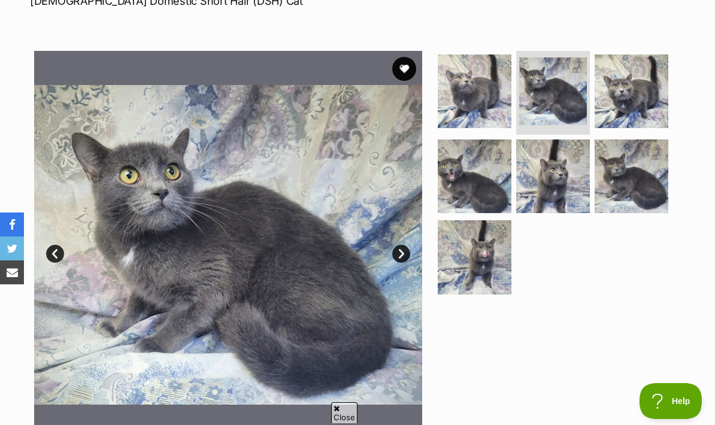
click at [409, 250] on link "Next" at bounding box center [401, 254] width 18 height 18
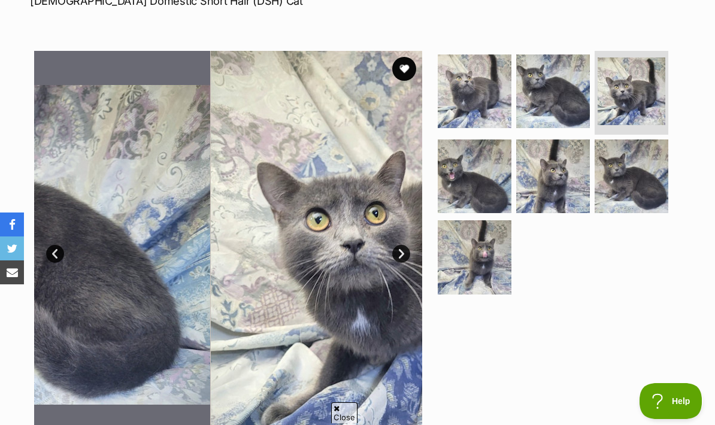
scroll to position [0, 0]
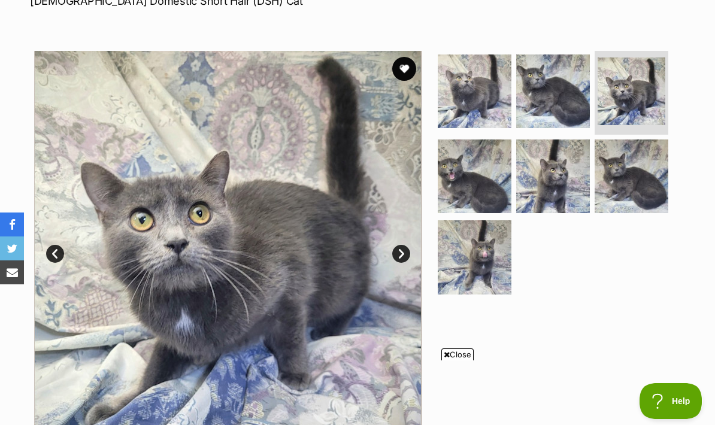
click at [404, 251] on link "Next" at bounding box center [401, 254] width 18 height 18
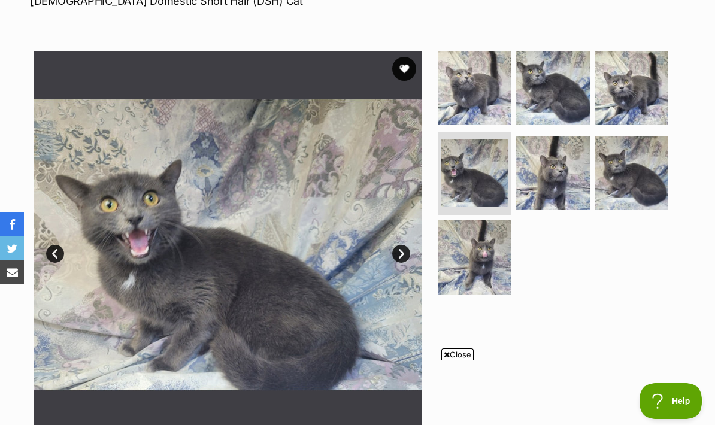
click at [408, 250] on link "Next" at bounding box center [401, 254] width 18 height 18
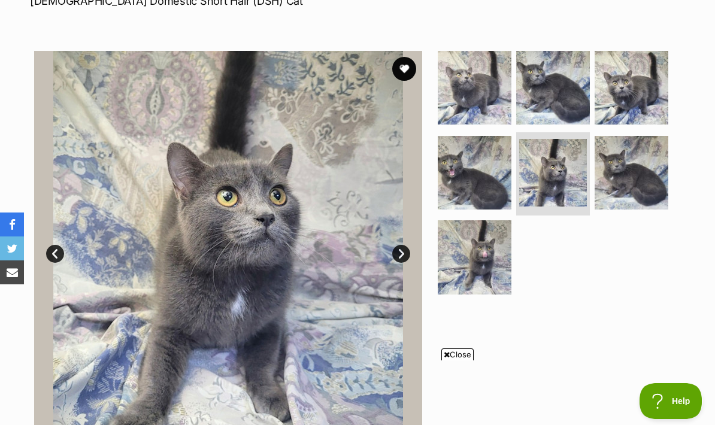
click at [407, 251] on link "Next" at bounding box center [401, 254] width 18 height 18
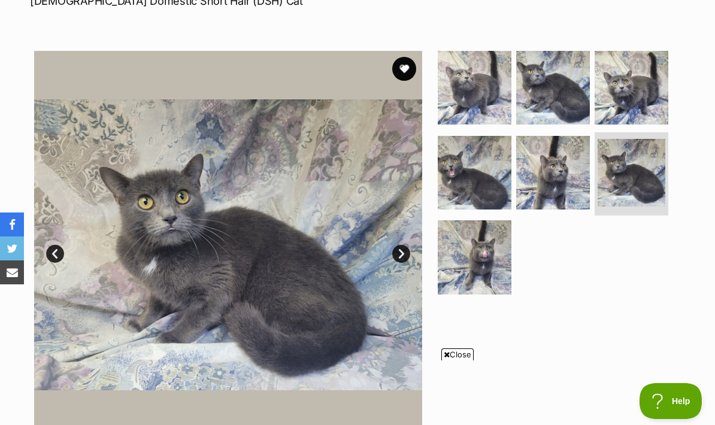
click at [405, 251] on link "Next" at bounding box center [401, 254] width 18 height 18
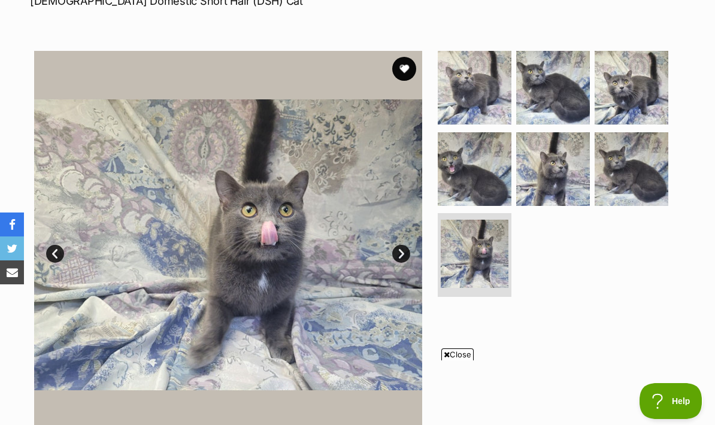
click at [406, 251] on link "Next" at bounding box center [401, 254] width 18 height 18
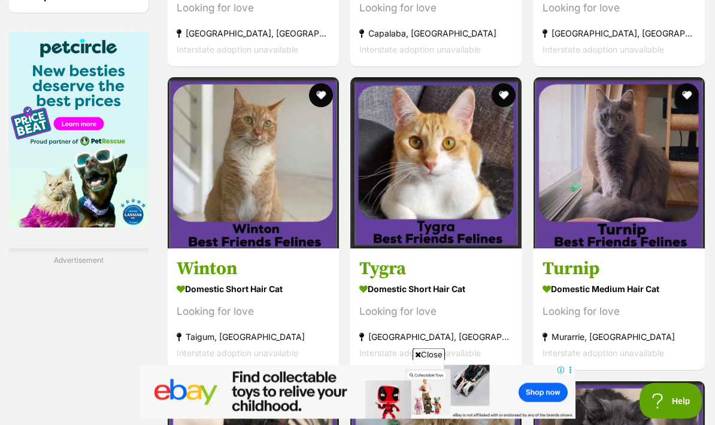
scroll to position [1640, 0]
click at [688, 107] on button "favourite" at bounding box center [687, 95] width 24 height 24
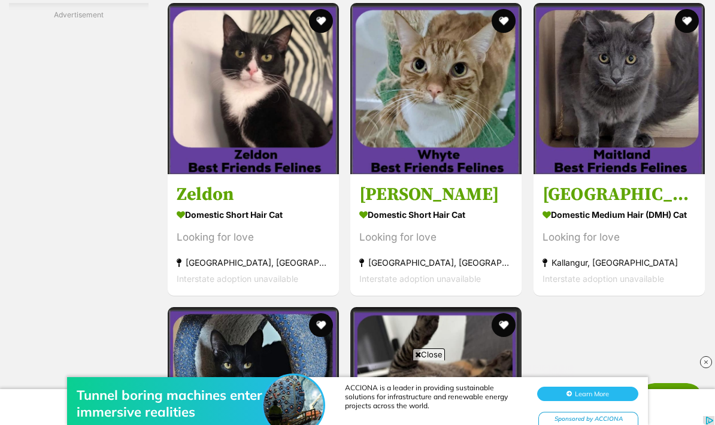
scroll to position [0, 0]
click at [637, 136] on img at bounding box center [618, 88] width 171 height 171
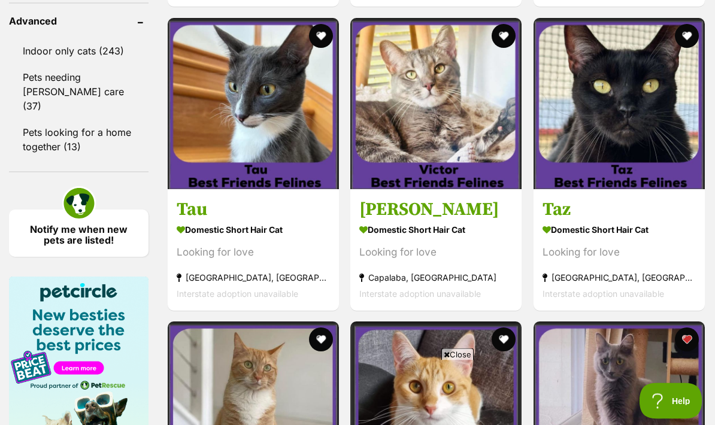
scroll to position [1396, 0]
click at [581, 157] on img at bounding box center [618, 103] width 171 height 171
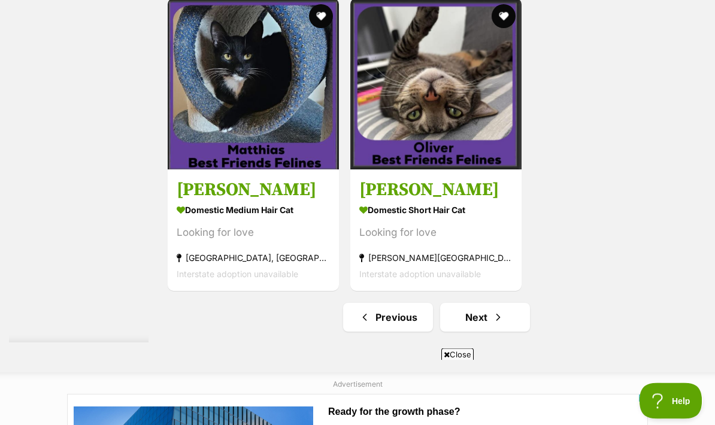
scroll to position [2327, 0]
click at [467, 332] on link "Next" at bounding box center [485, 317] width 90 height 29
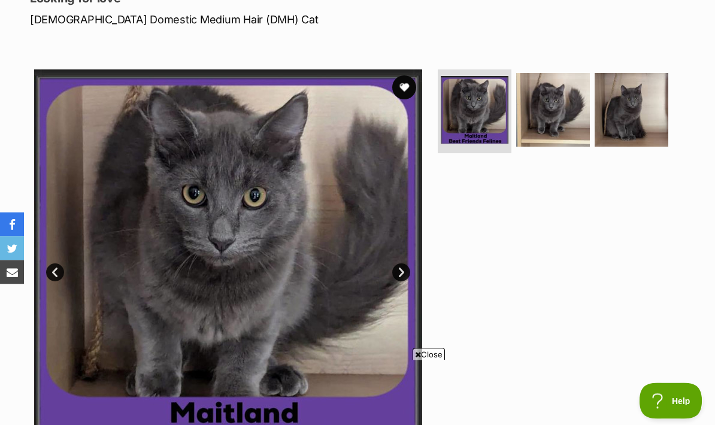
scroll to position [152, 0]
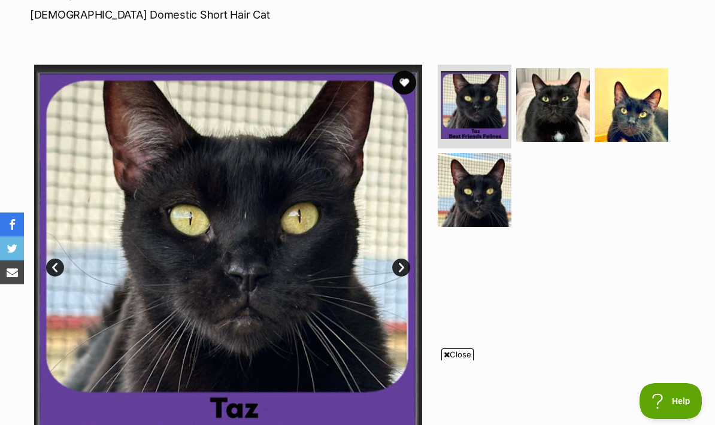
scroll to position [184, 0]
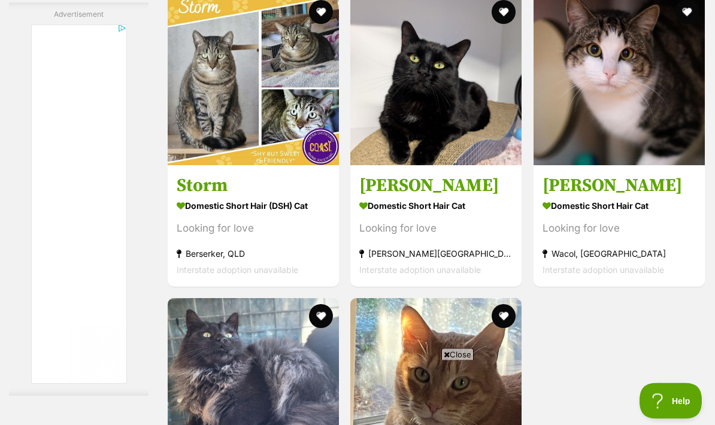
scroll to position [2139, 0]
click at [463, 156] on img at bounding box center [435, 79] width 171 height 171
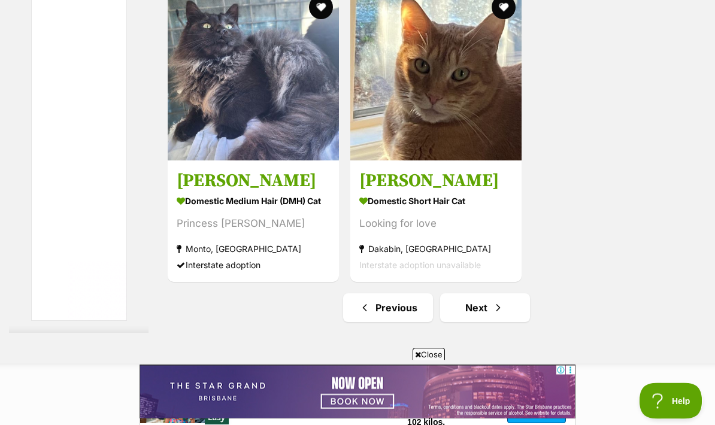
scroll to position [2451, 0]
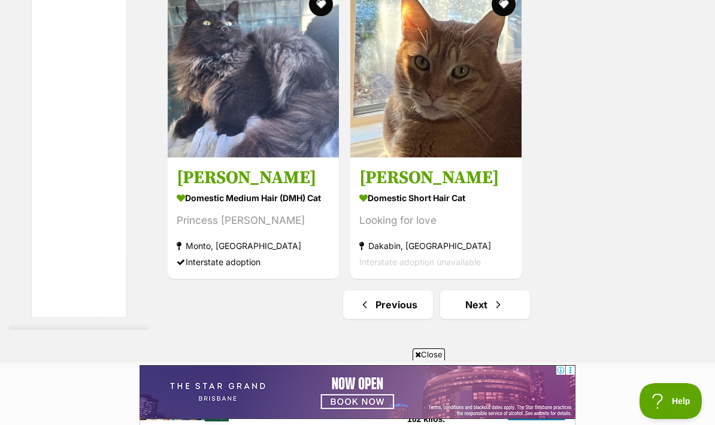
click at [467, 319] on link "Next" at bounding box center [485, 304] width 90 height 29
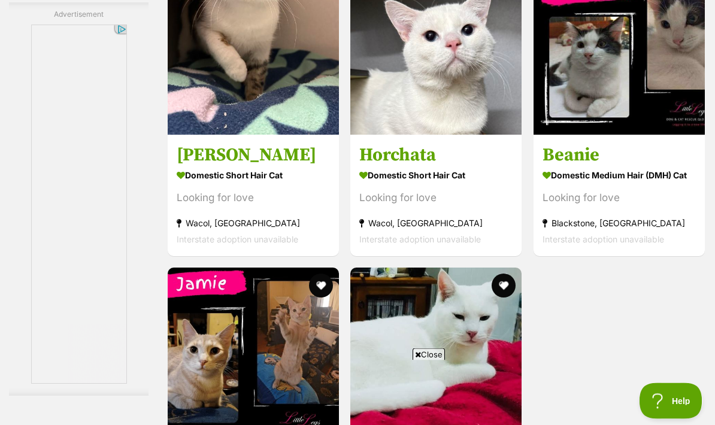
scroll to position [2054, 0]
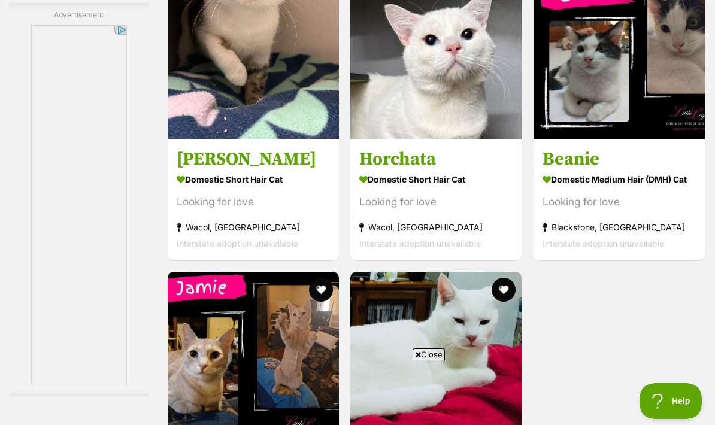
click at [405, 171] on h3 "Horchata" at bounding box center [435, 159] width 153 height 23
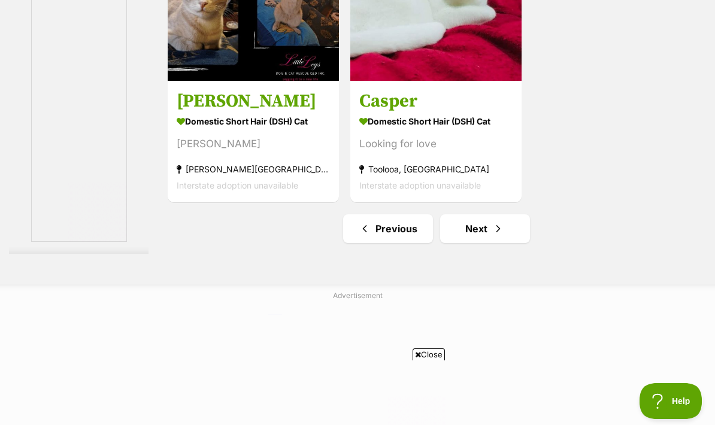
scroll to position [2418, 0]
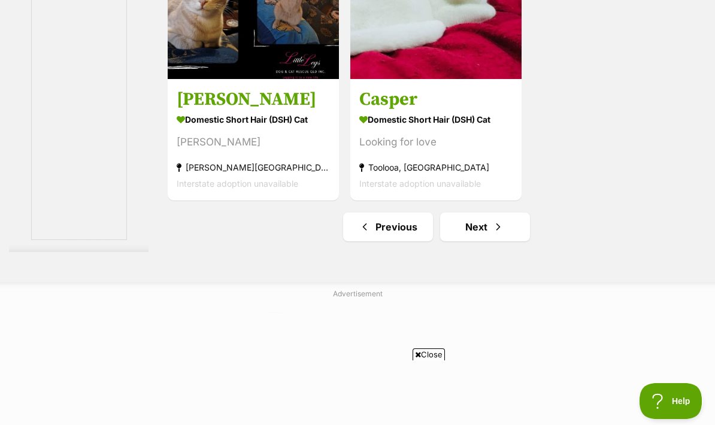
click at [472, 241] on link "Next" at bounding box center [485, 226] width 90 height 29
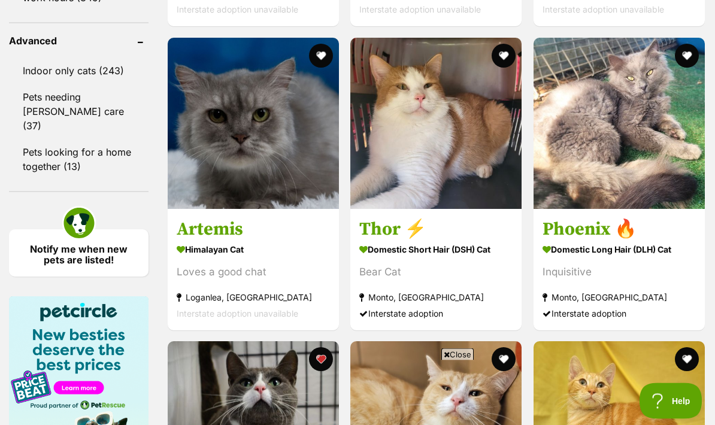
scroll to position [1377, 0]
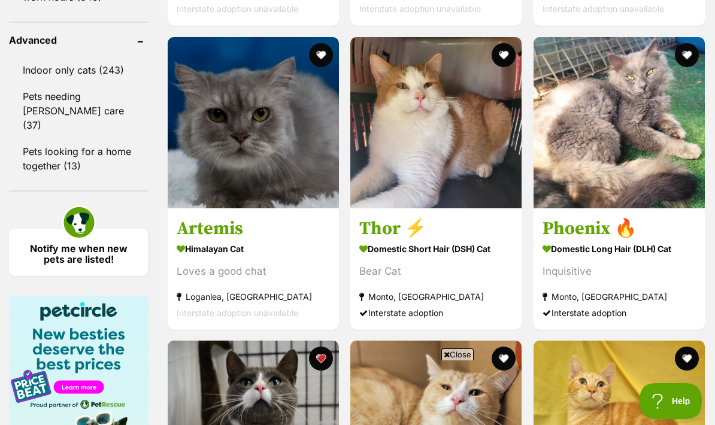
click at [603, 191] on img at bounding box center [618, 122] width 171 height 171
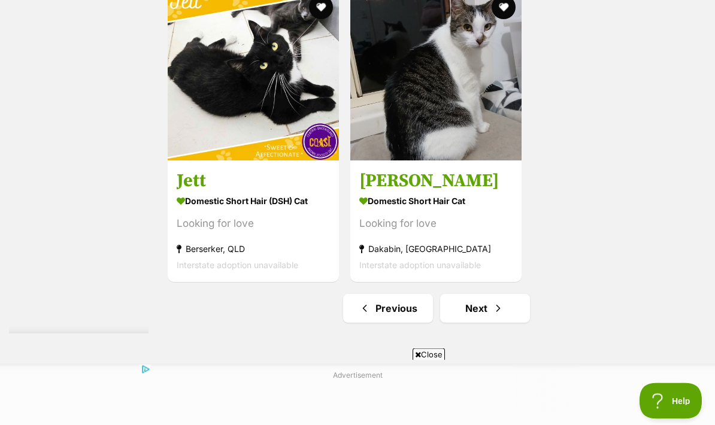
scroll to position [2336, 0]
click at [464, 323] on link "Next" at bounding box center [485, 308] width 90 height 29
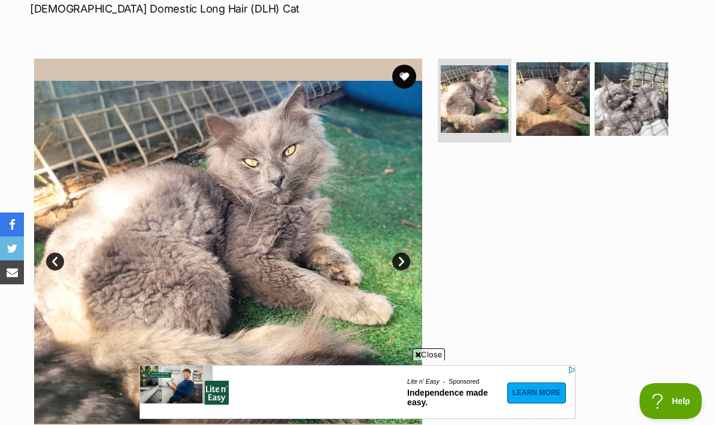
scroll to position [177, 0]
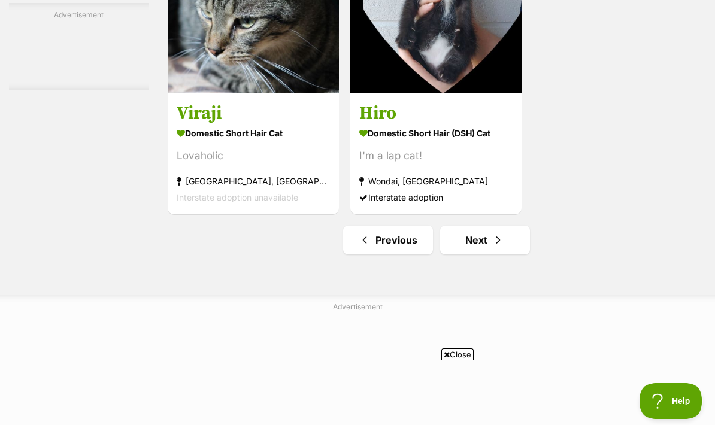
scroll to position [2515, 0]
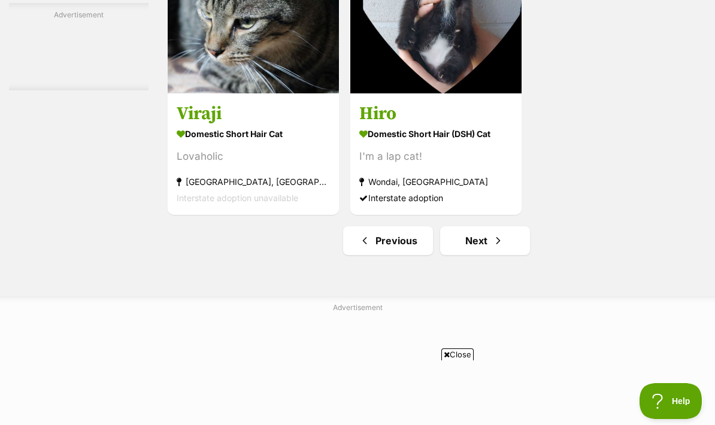
click at [483, 255] on link "Next" at bounding box center [485, 240] width 90 height 29
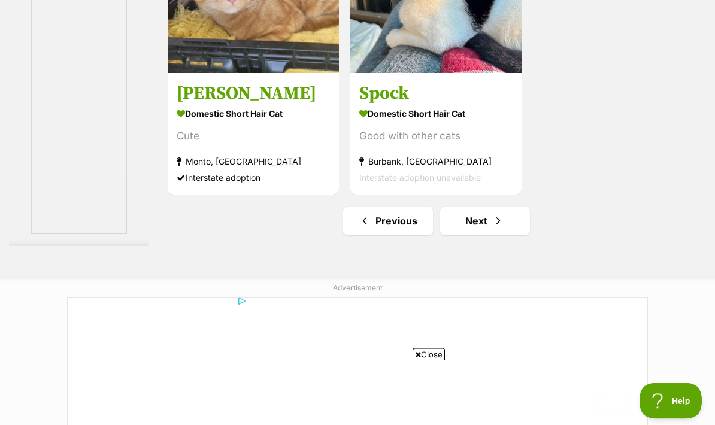
scroll to position [2424, 0]
click at [481, 235] on link "Next" at bounding box center [485, 221] width 90 height 29
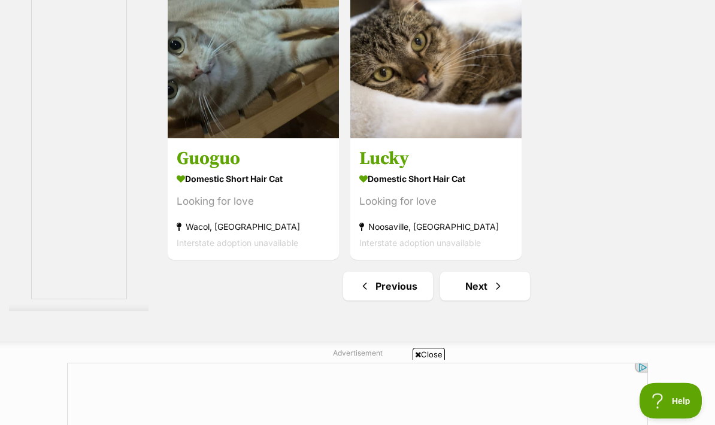
scroll to position [2358, 0]
click at [475, 300] on link "Next" at bounding box center [485, 286] width 90 height 29
